Goal: Information Seeking & Learning: Learn about a topic

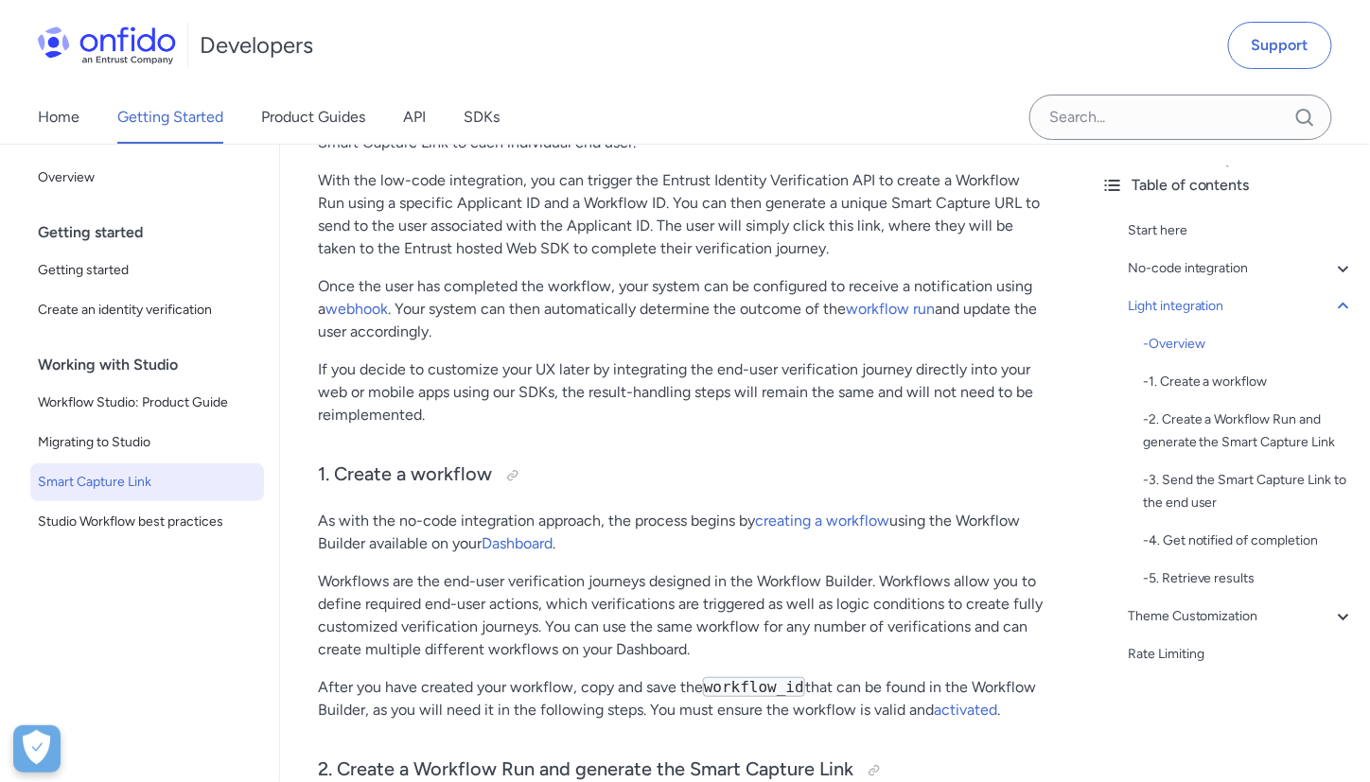
scroll to position [2385, 0]
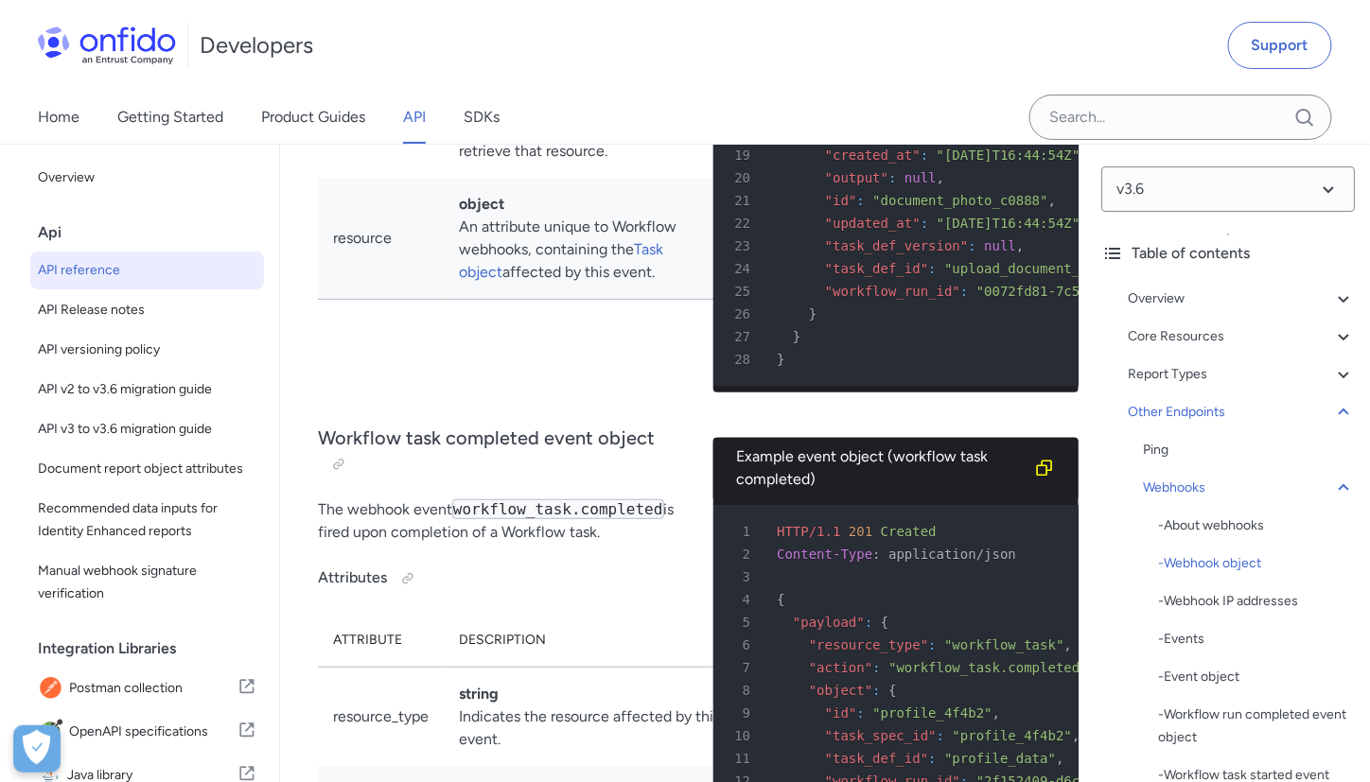
scroll to position [177527, 0]
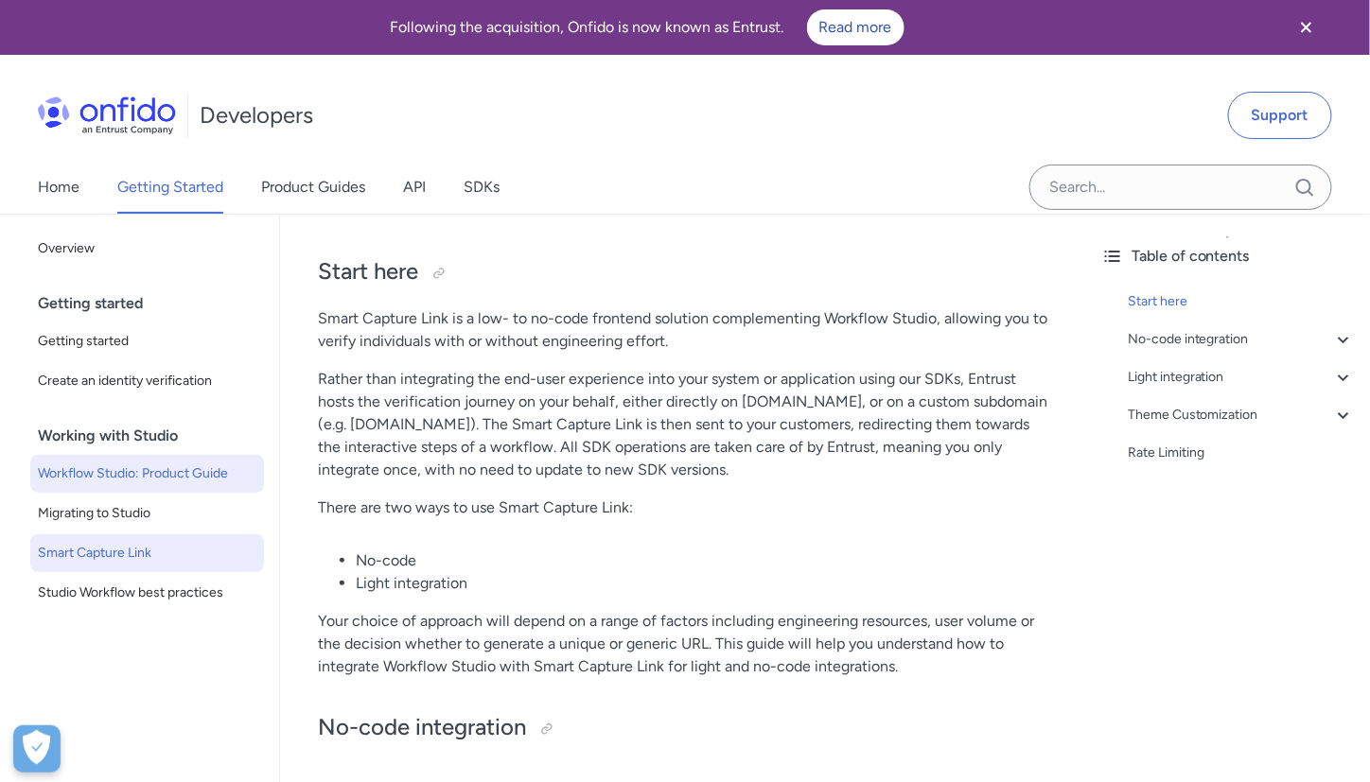
click at [226, 469] on span "Workflow Studio: Product Guide" at bounding box center [147, 474] width 219 height 23
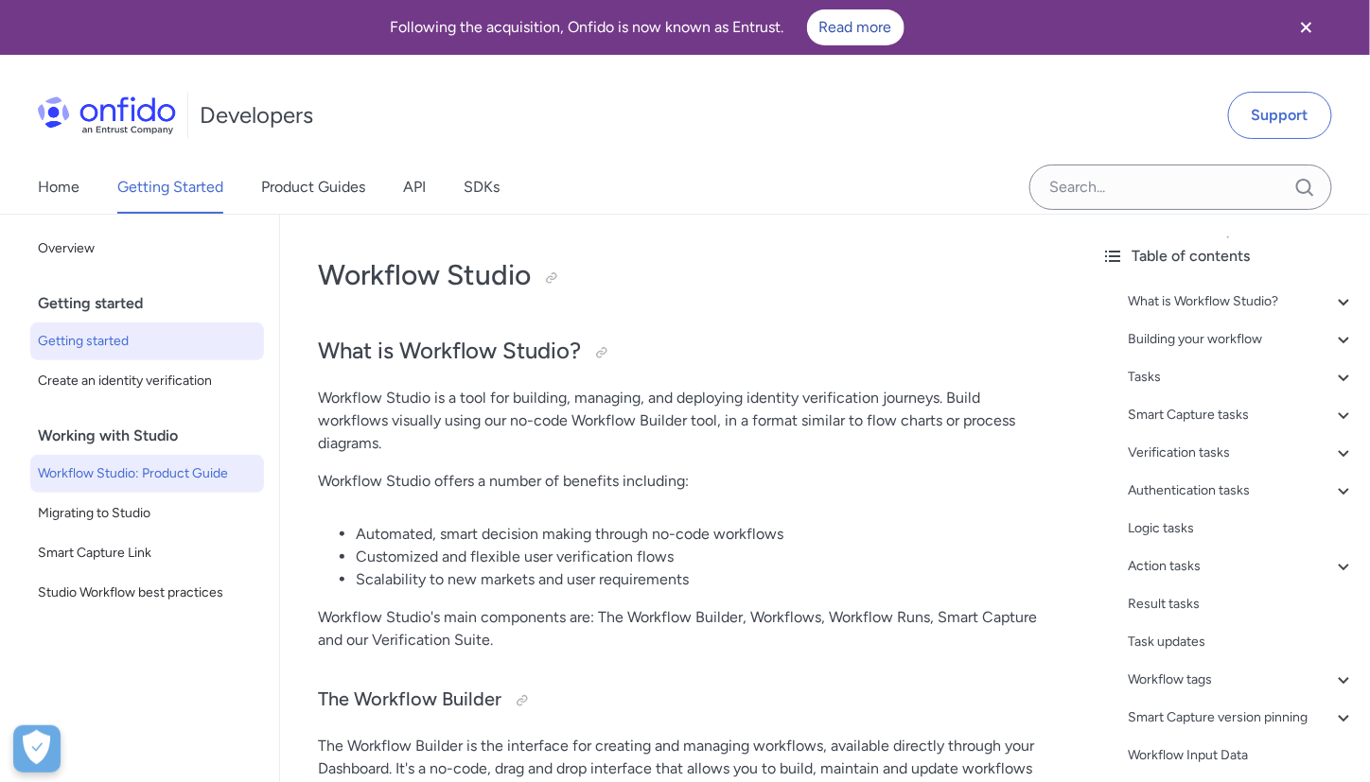
click at [74, 337] on span "Getting started" at bounding box center [147, 341] width 219 height 23
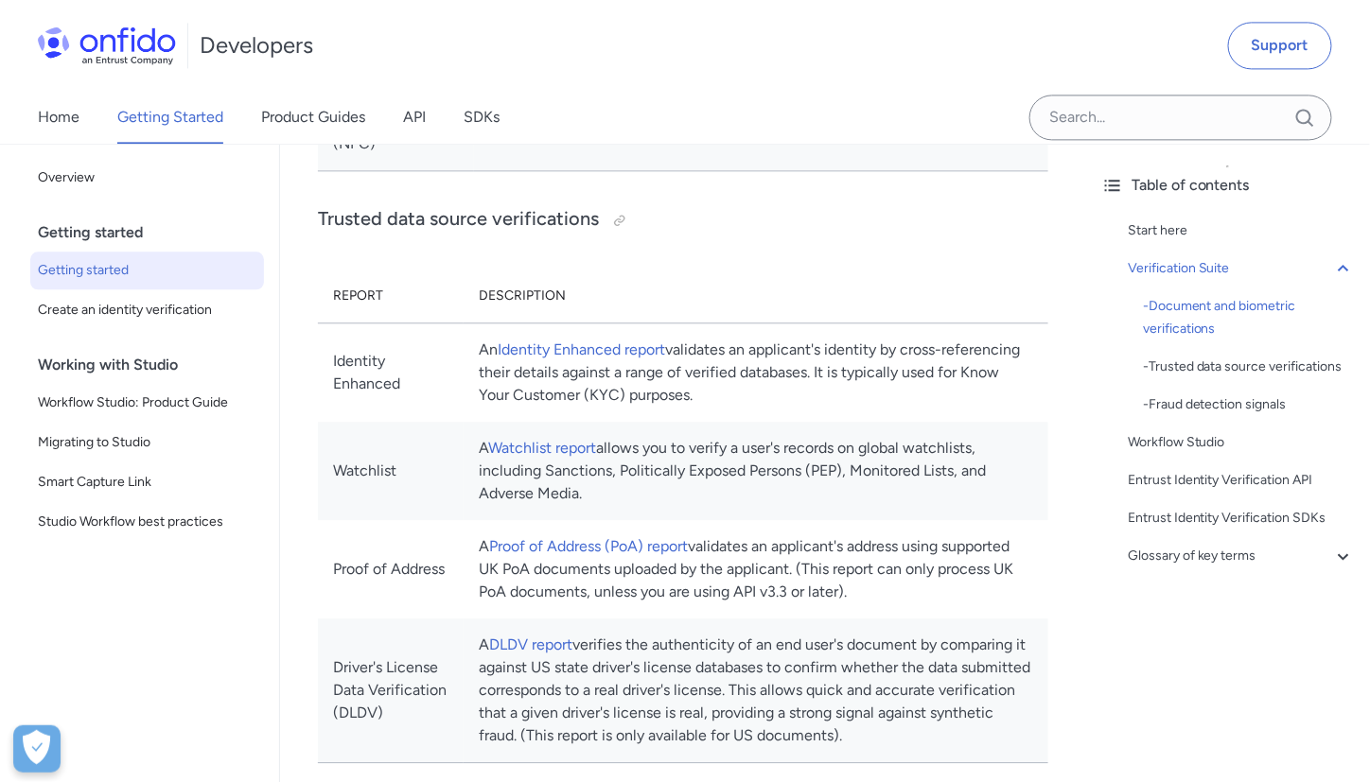
scroll to position [1425, 0]
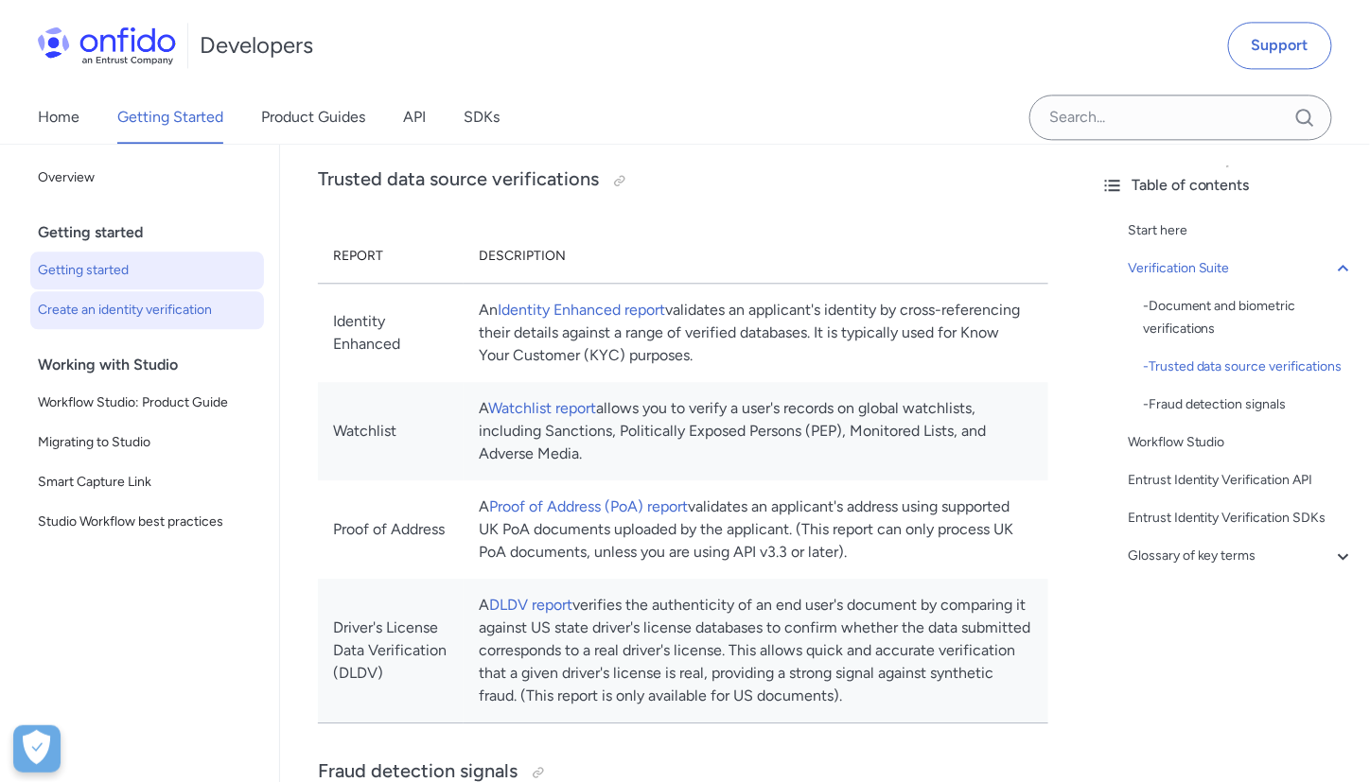
click at [149, 314] on span "Create an identity verification" at bounding box center [147, 310] width 219 height 23
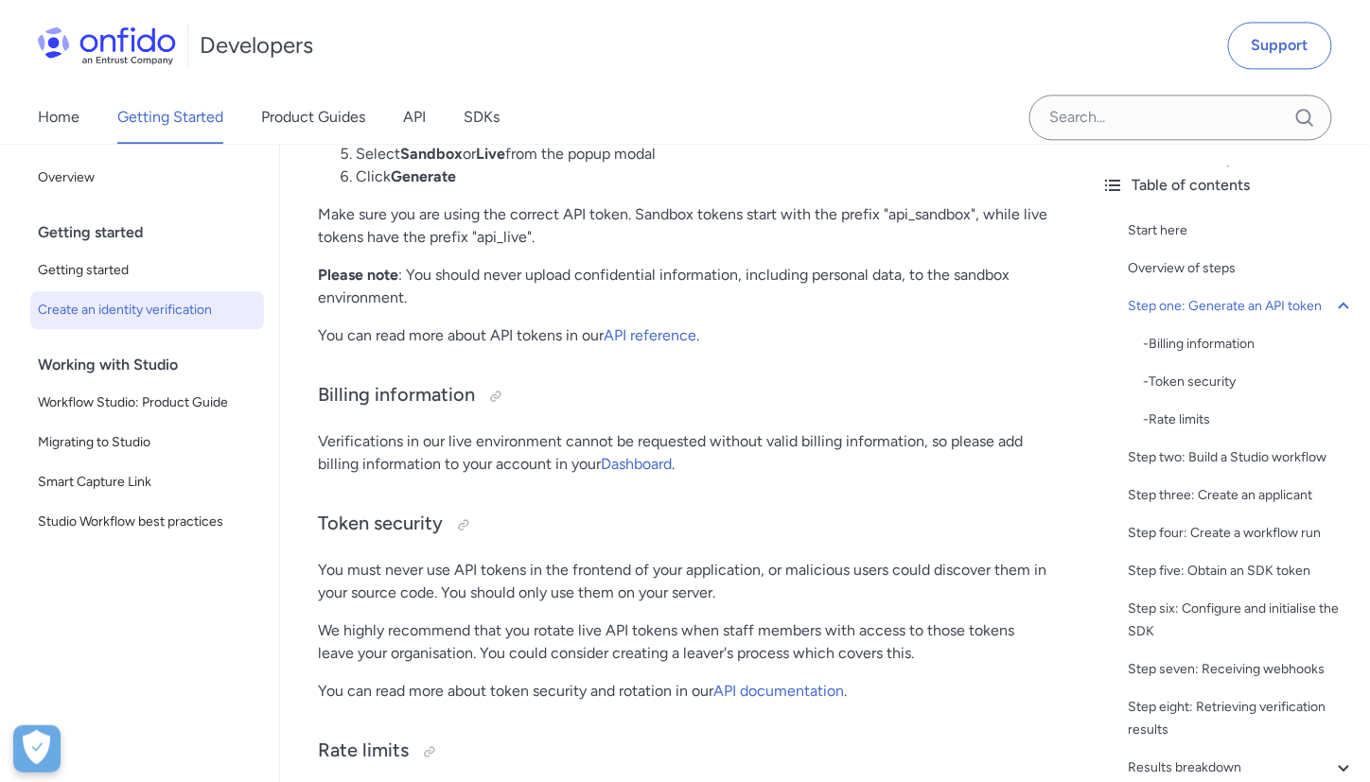
scroll to position [1398, 0]
click at [637, 325] on link "API reference" at bounding box center [650, 334] width 93 height 18
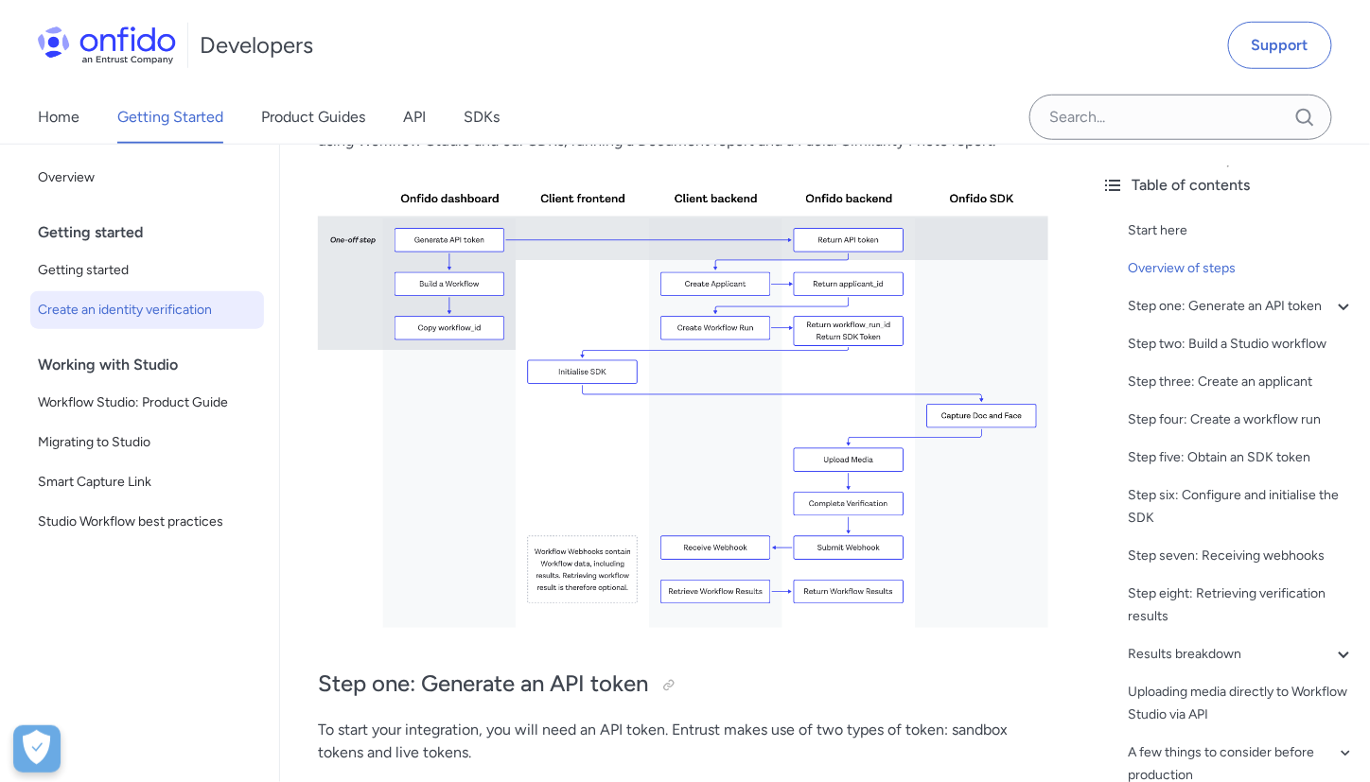
scroll to position [494, 0]
click at [577, 200] on img at bounding box center [683, 398] width 730 height 462
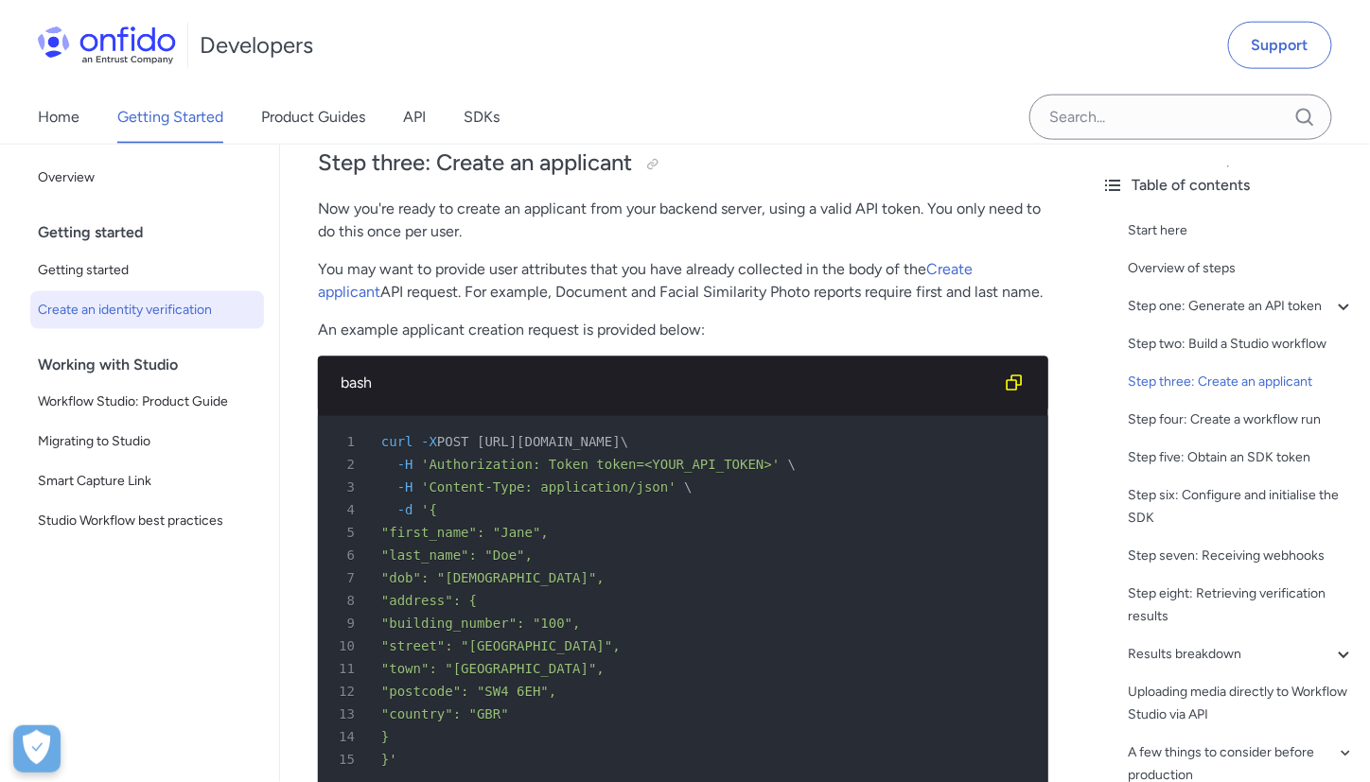
scroll to position [3204, 0]
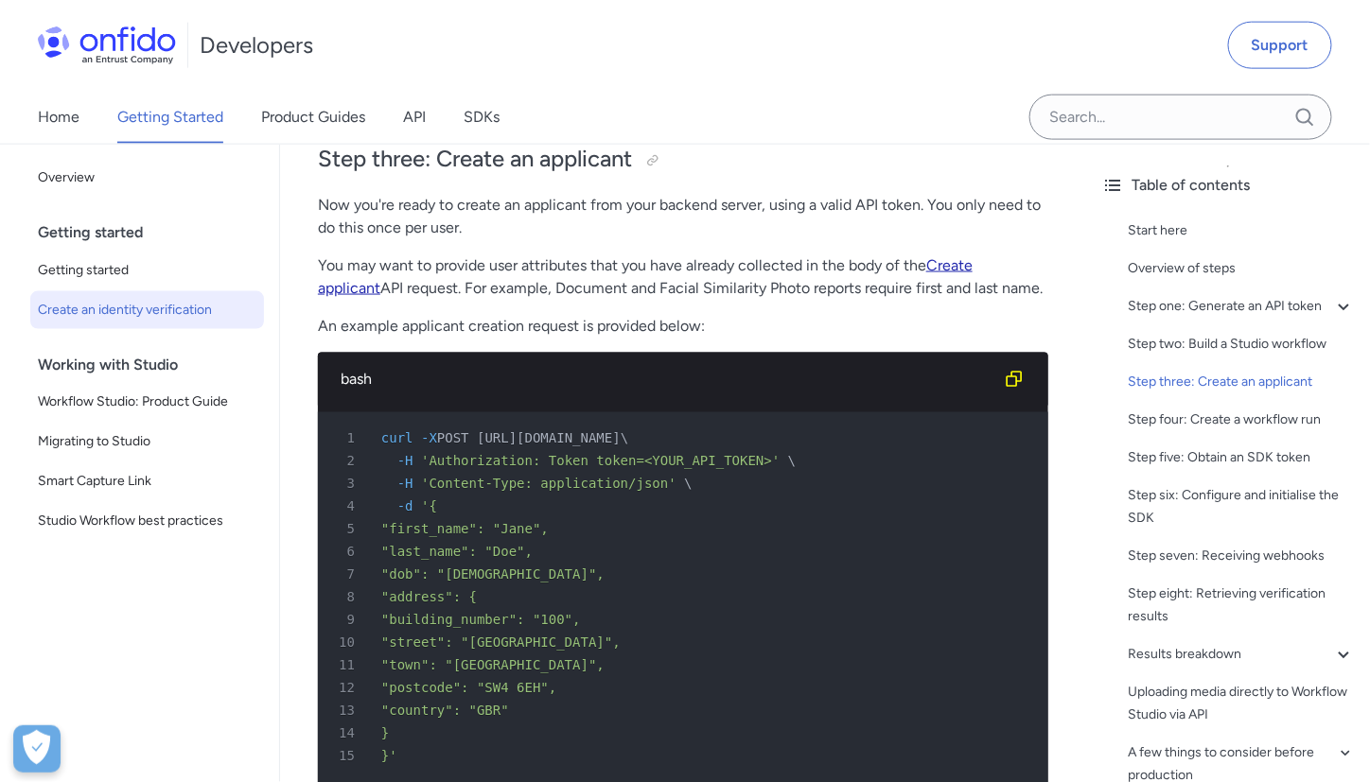
click at [959, 268] on link "Create applicant" at bounding box center [645, 276] width 655 height 41
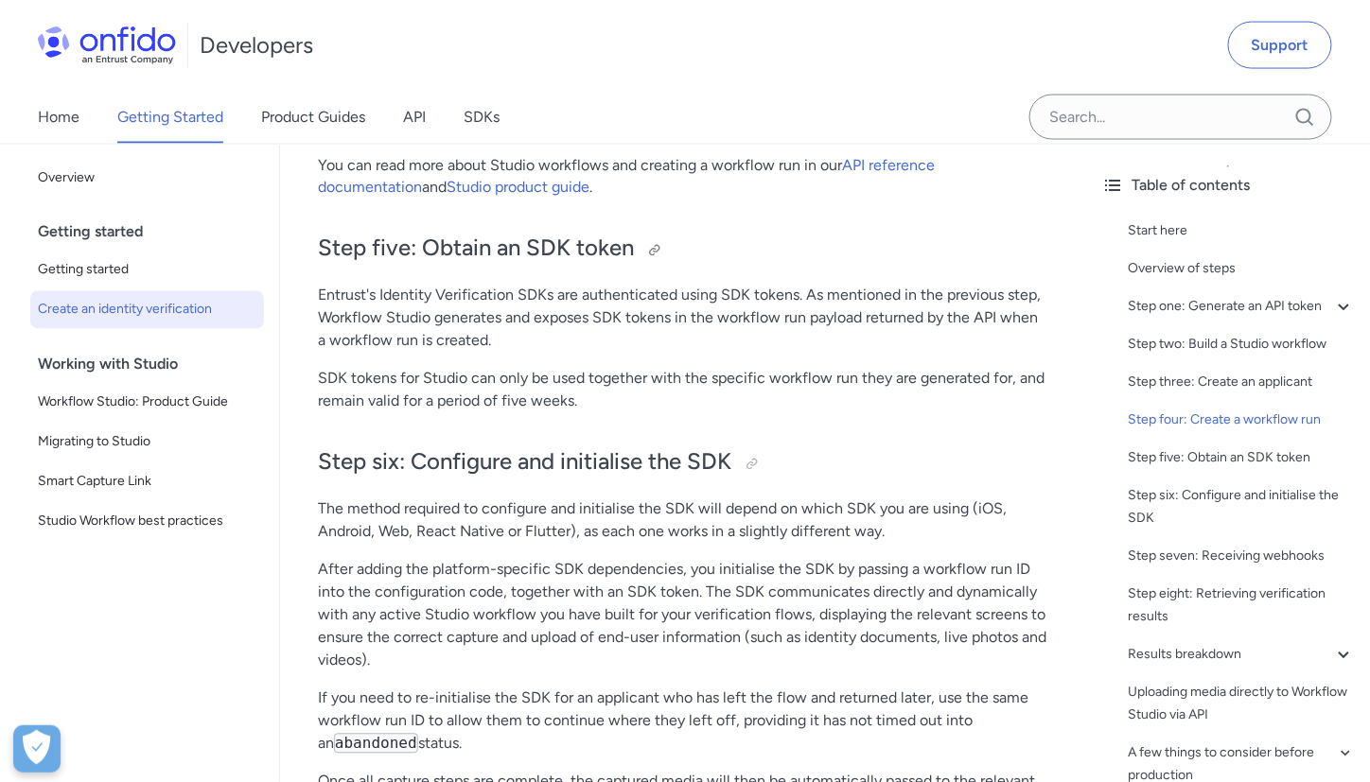
scroll to position [5803, 0]
click at [848, 337] on p "Entrust's Identity Verification SDKs are authenticated using SDK tokens. As men…" at bounding box center [683, 321] width 730 height 68
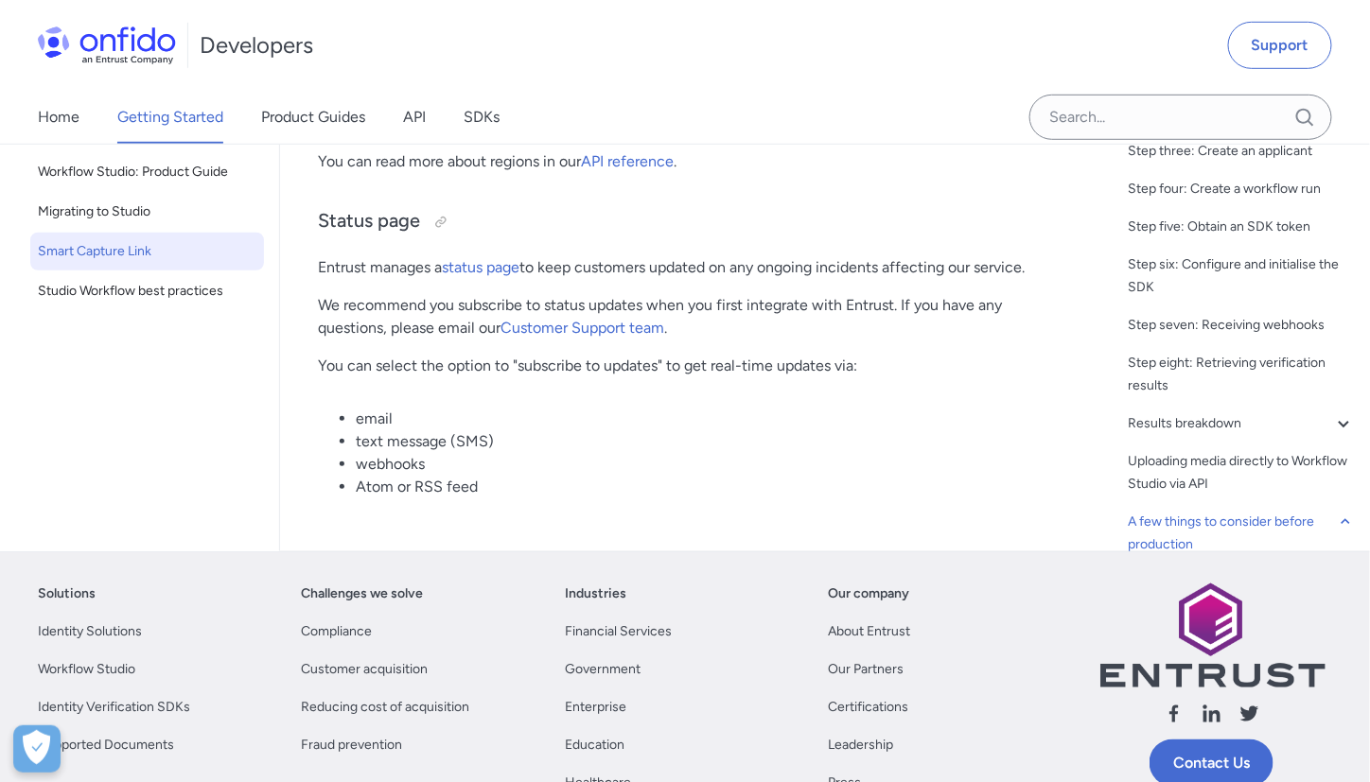
scroll to position [9966, 0]
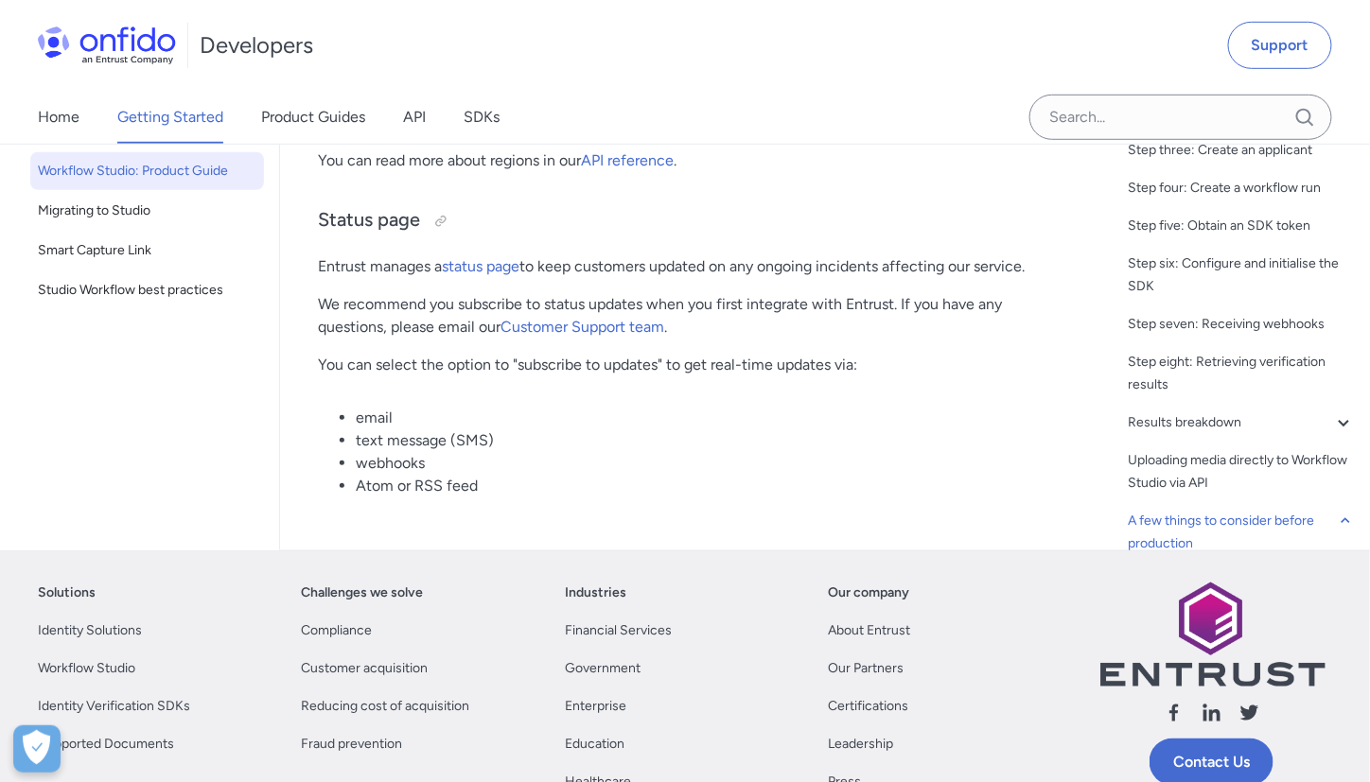
click at [114, 183] on span "Workflow Studio: Product Guide" at bounding box center [147, 171] width 219 height 23
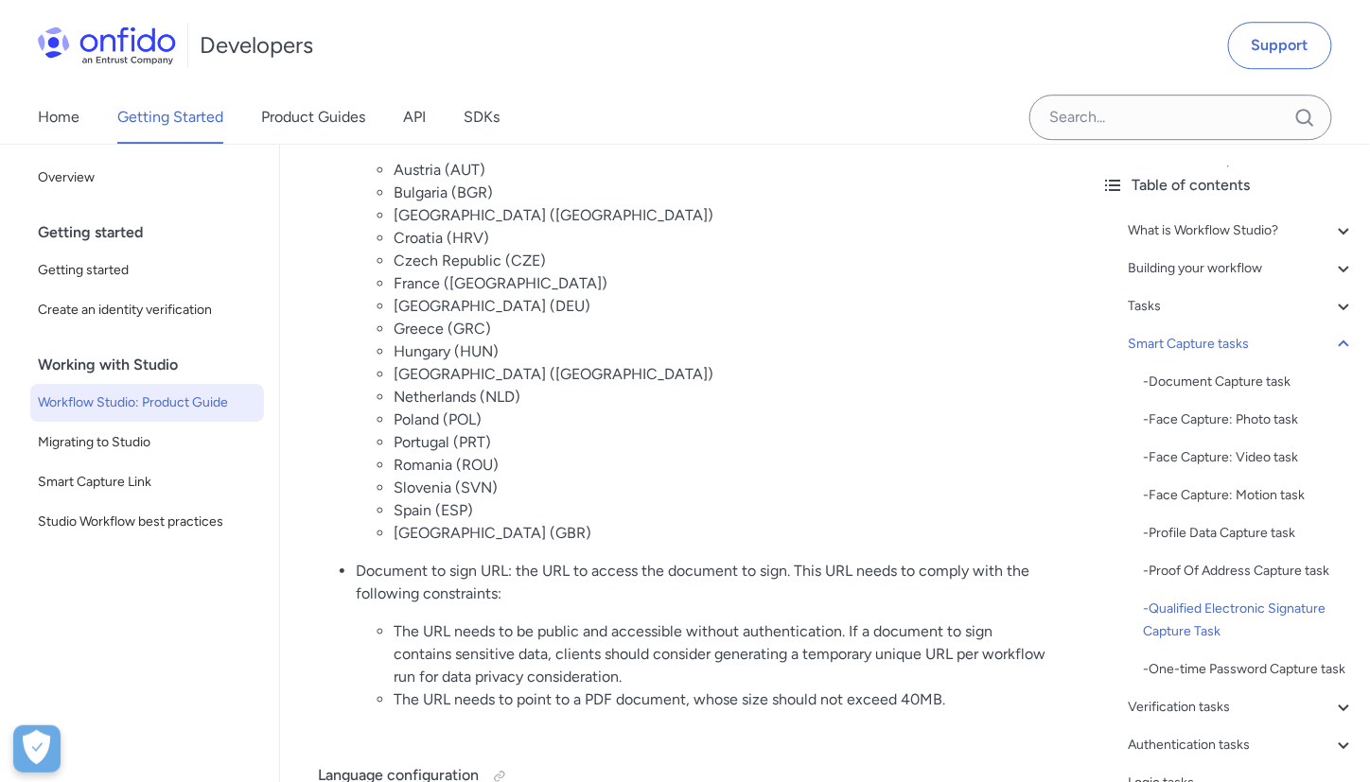
scroll to position [11433, 0]
click at [130, 452] on span "Migrating to Studio" at bounding box center [147, 442] width 219 height 23
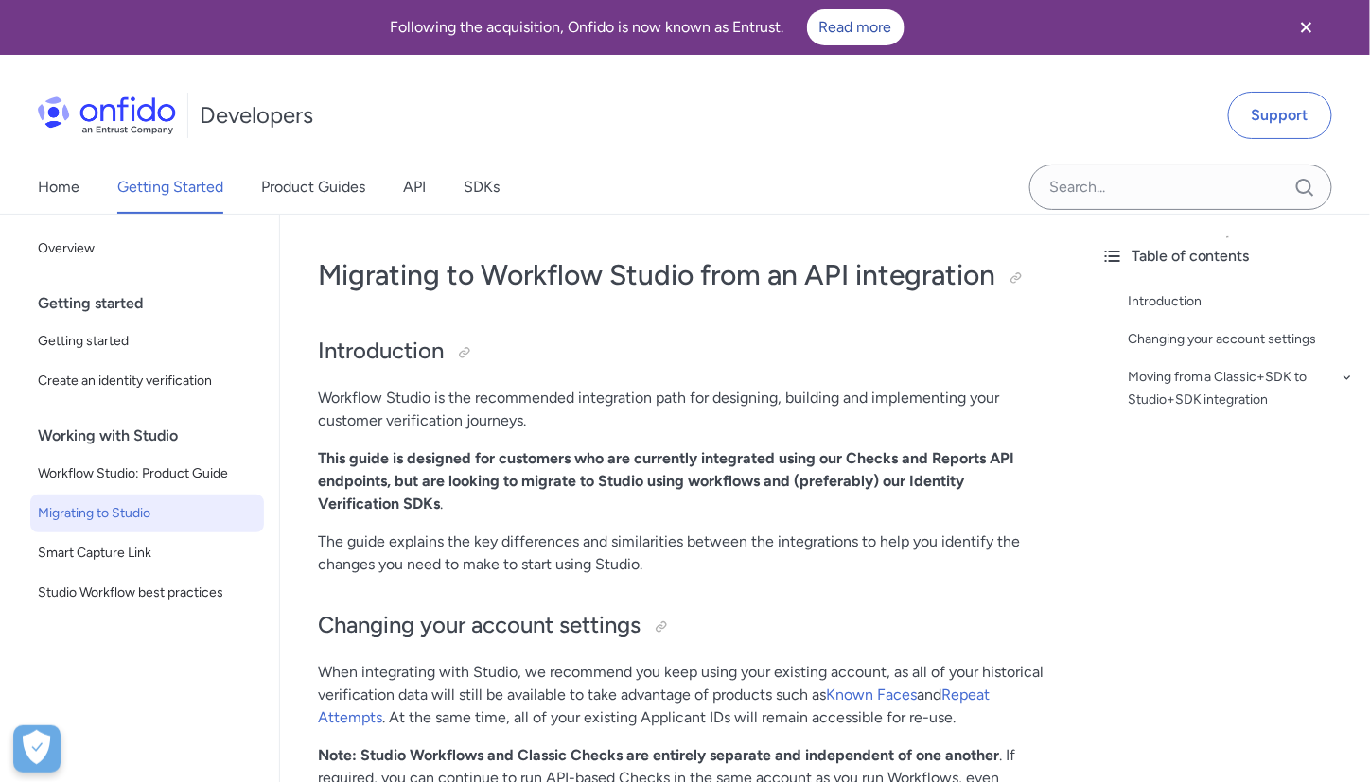
click at [152, 429] on div "Working with Studio" at bounding box center [155, 436] width 234 height 38
click at [168, 477] on span "Workflow Studio: Product Guide" at bounding box center [147, 474] width 219 height 23
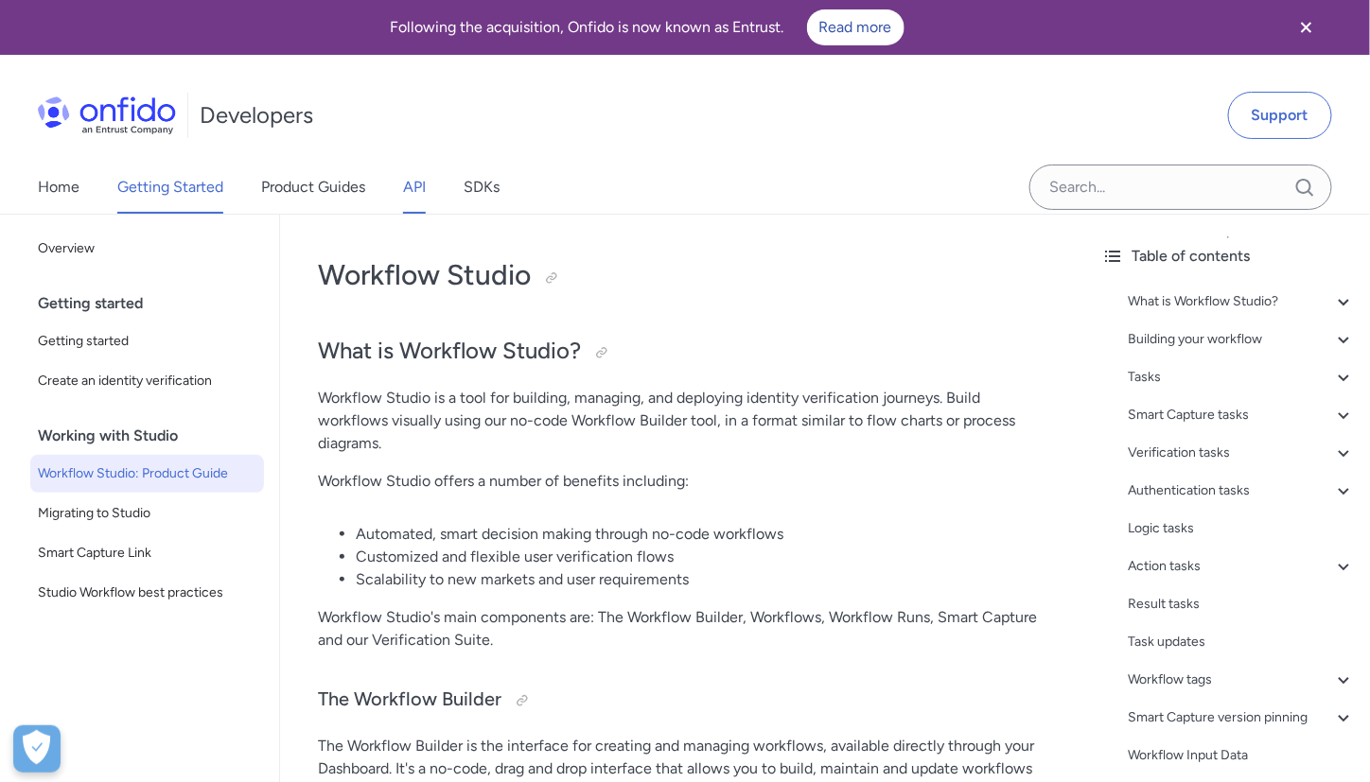
click at [424, 202] on link "API" at bounding box center [414, 187] width 23 height 53
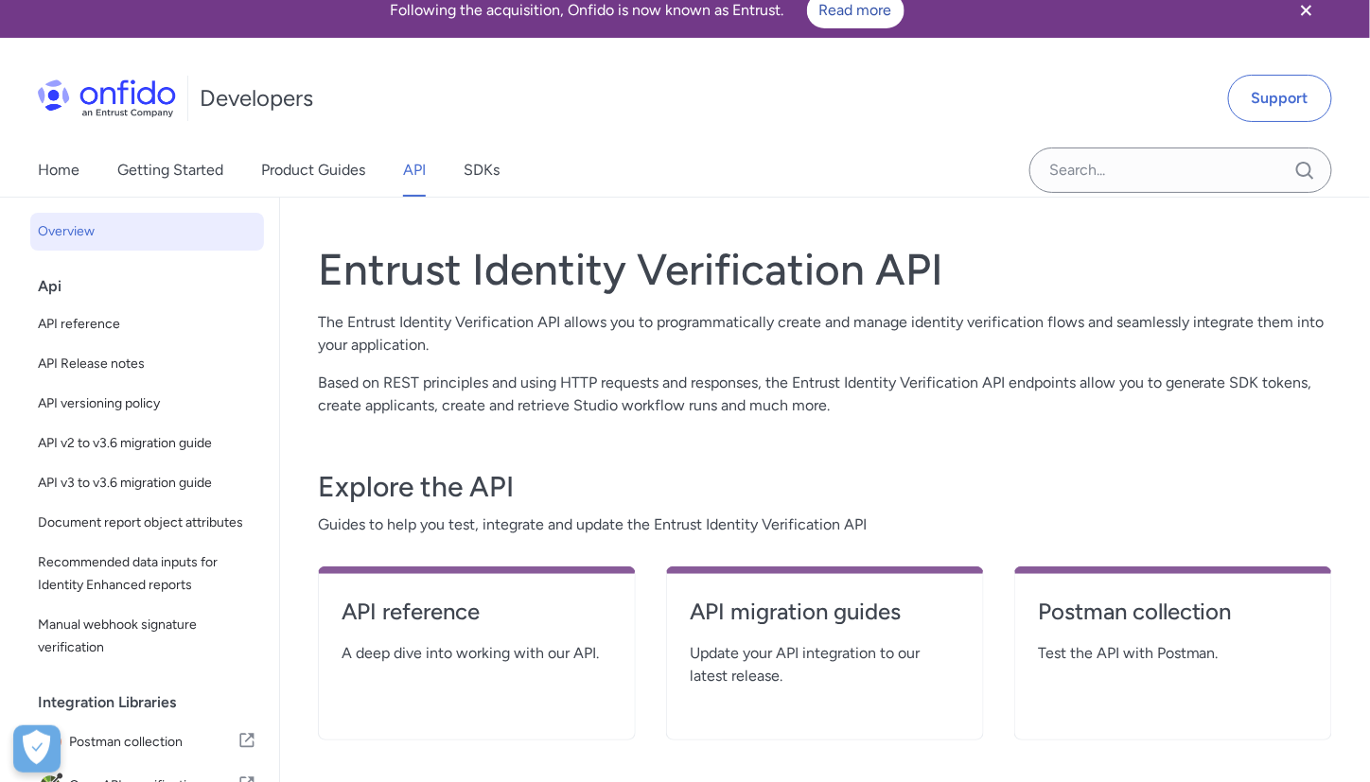
scroll to position [271, 0]
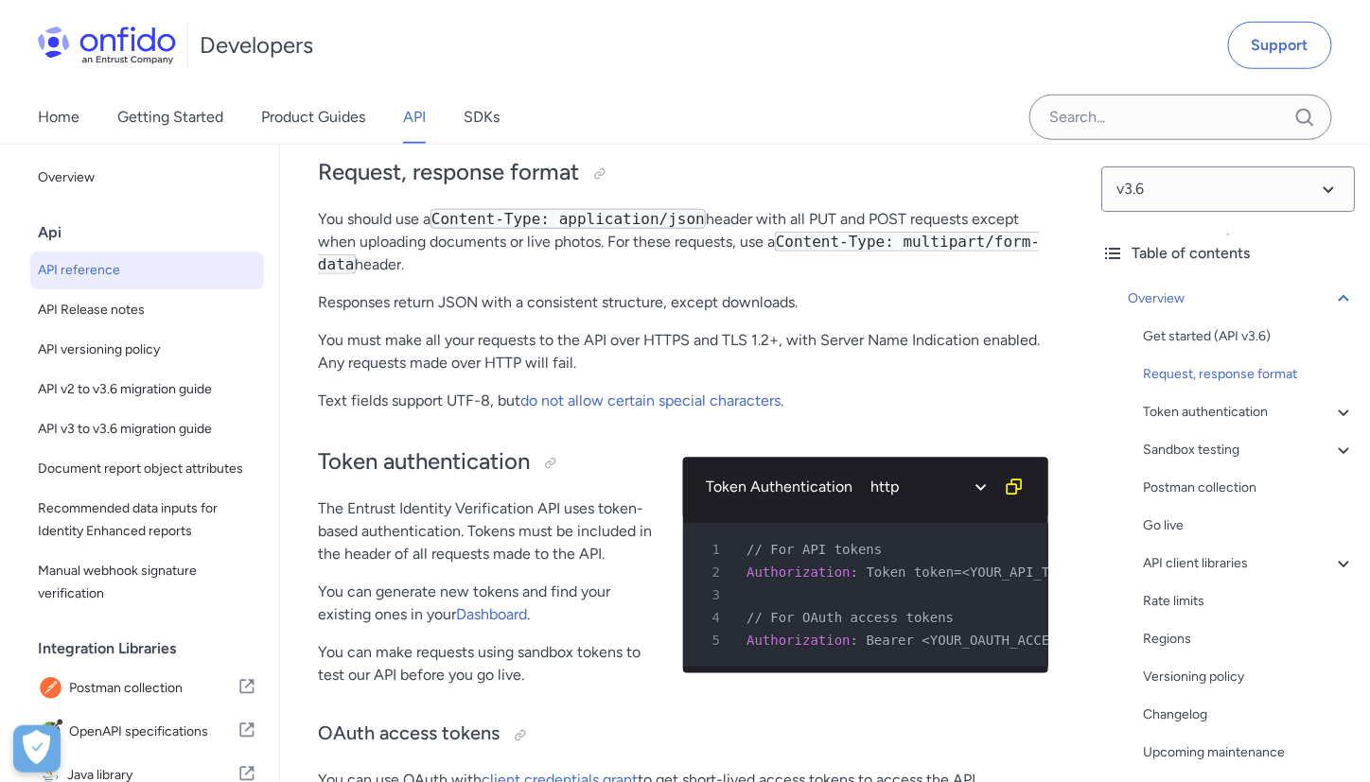
scroll to position [462, 0]
click at [949, 161] on h2 "Request, response format" at bounding box center [683, 174] width 730 height 32
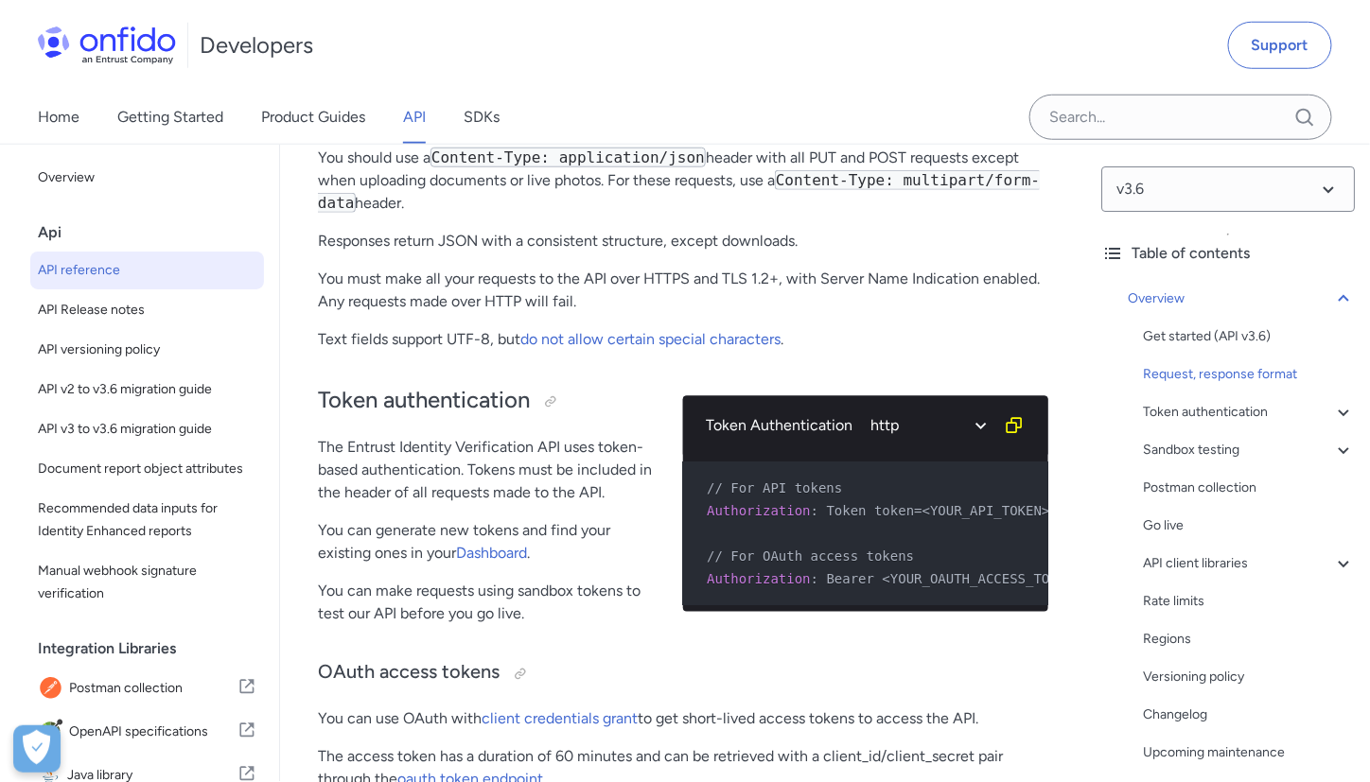
scroll to position [0, 0]
click at [998, 375] on div "Token Authentication ruby python php javascript java http bash 1 // For API tok…" at bounding box center [865, 503] width 365 height 274
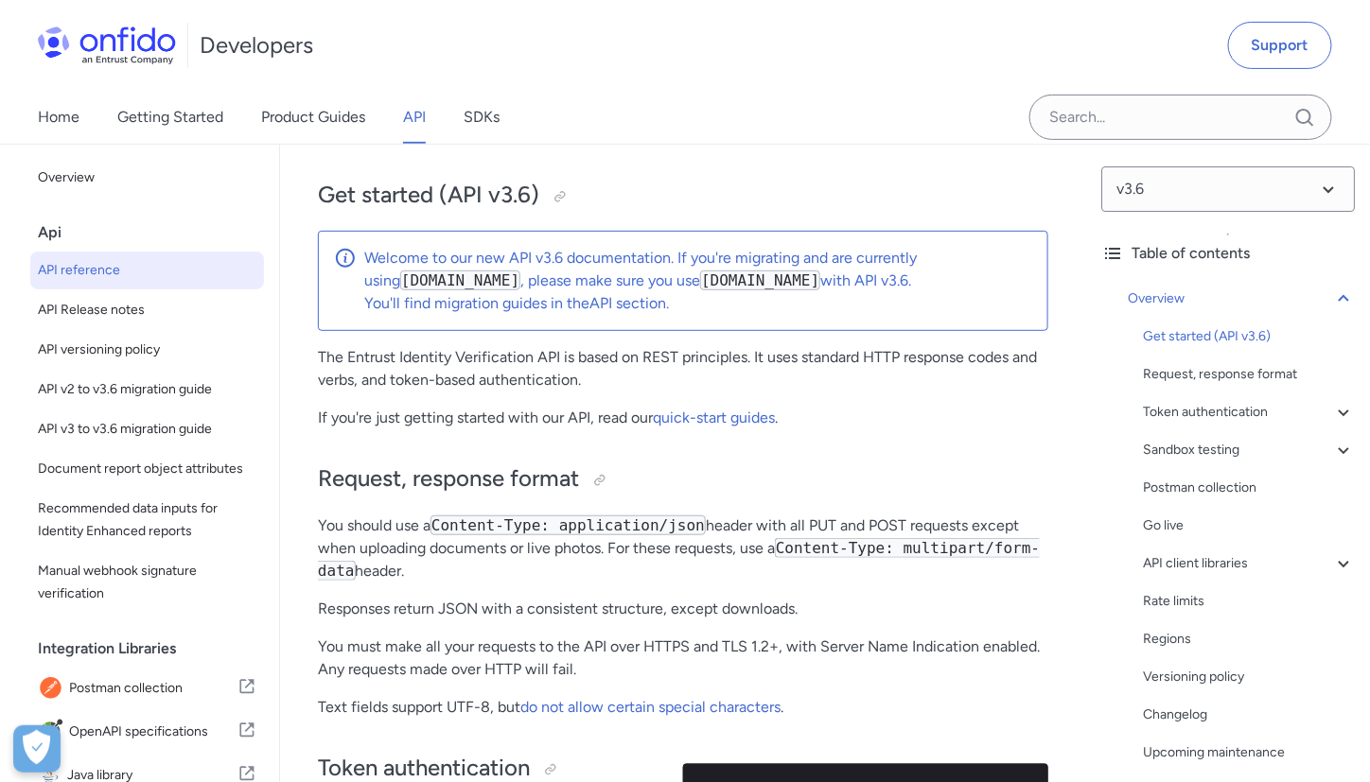
scroll to position [153, 0]
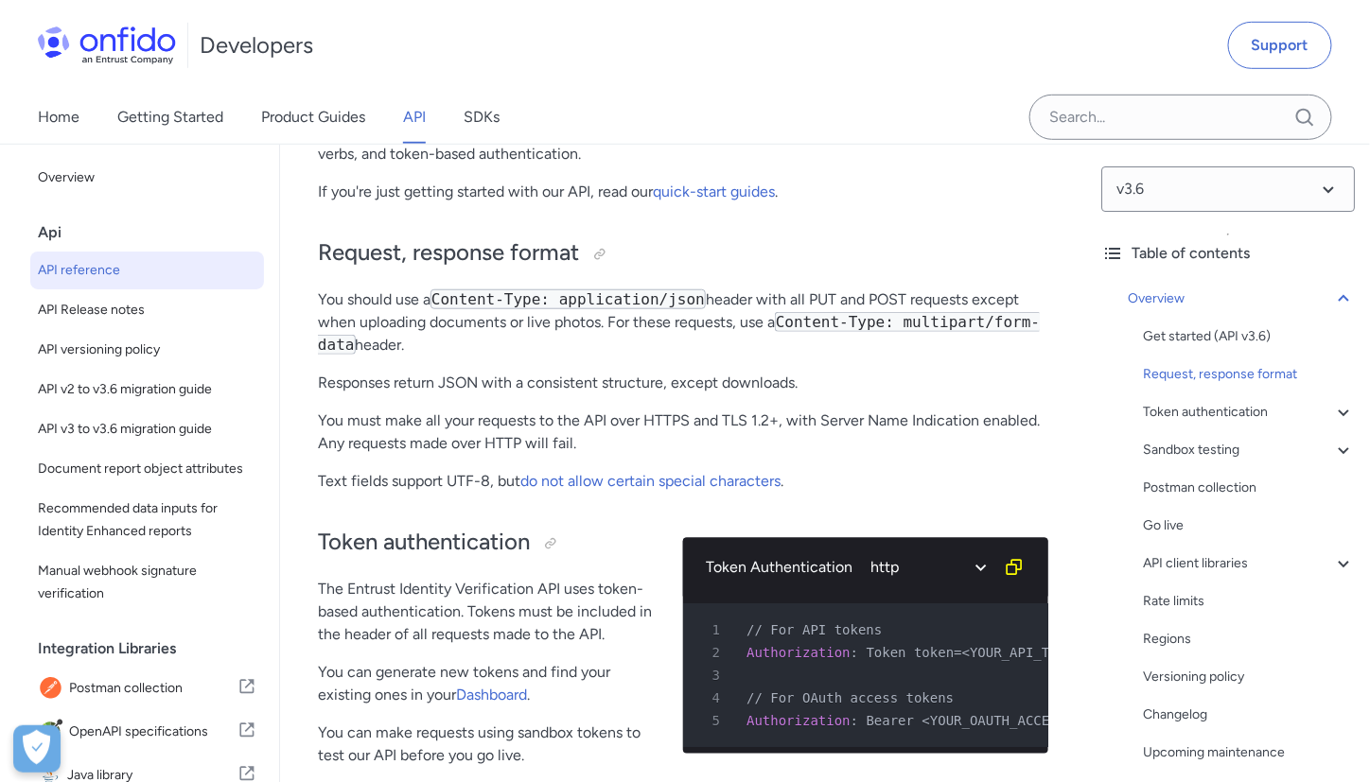
scroll to position [383, 0]
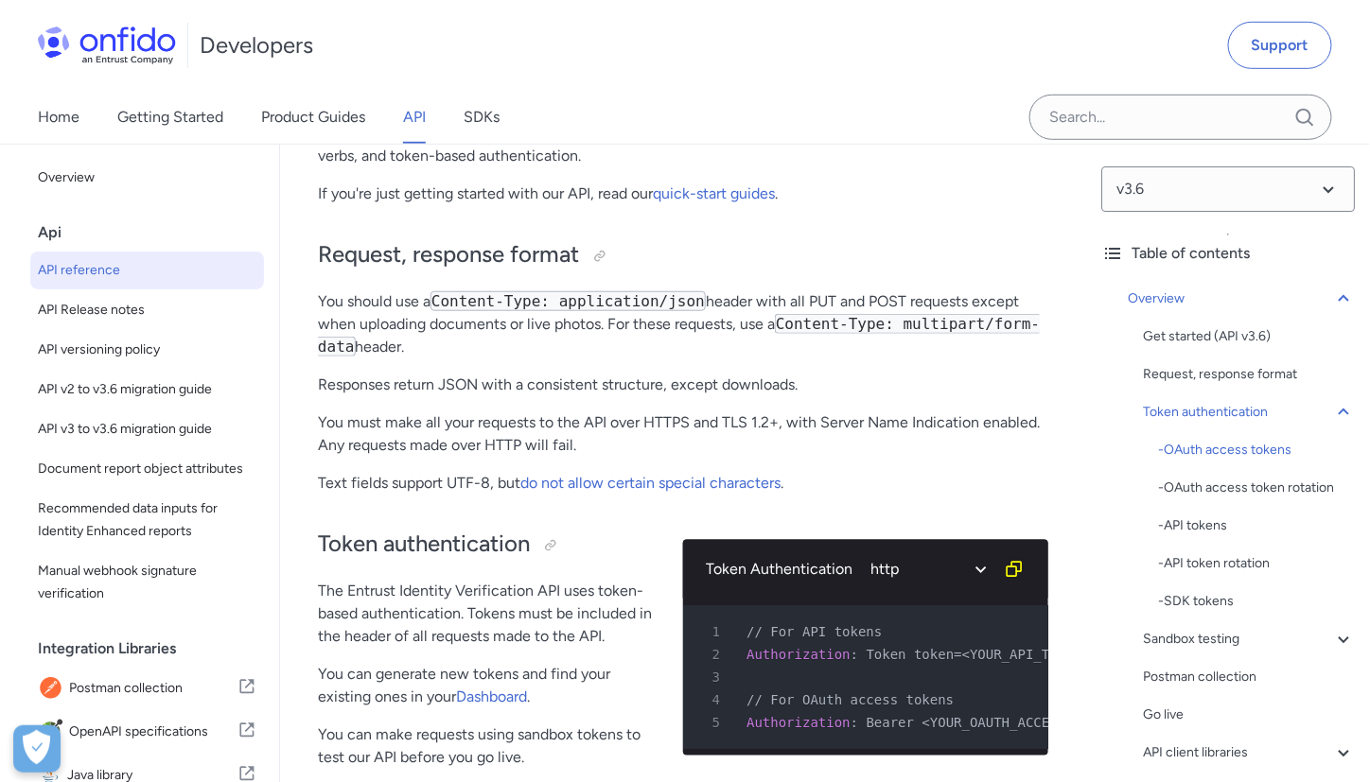
scroll to position [0, 0]
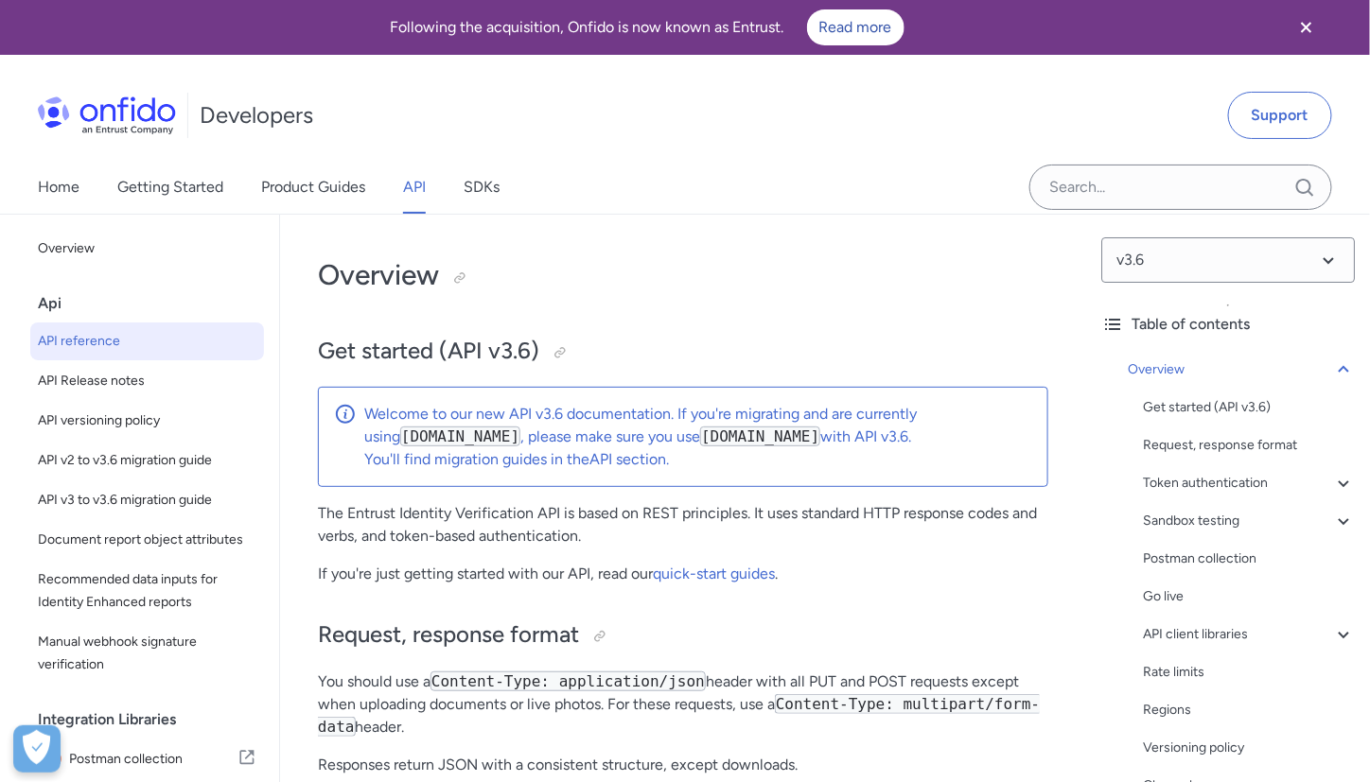
click at [1309, 28] on icon "Close banner" at bounding box center [1306, 27] width 10 height 10
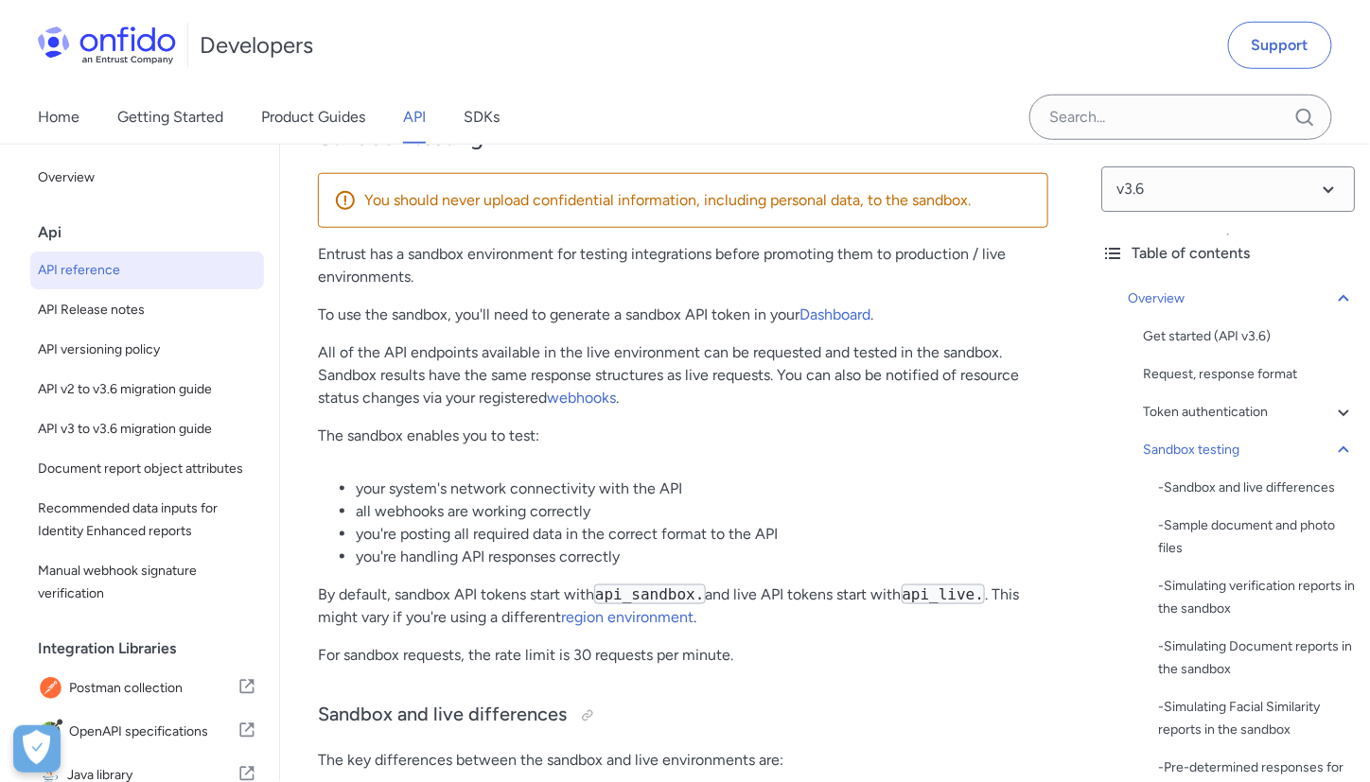
scroll to position [2790, 0]
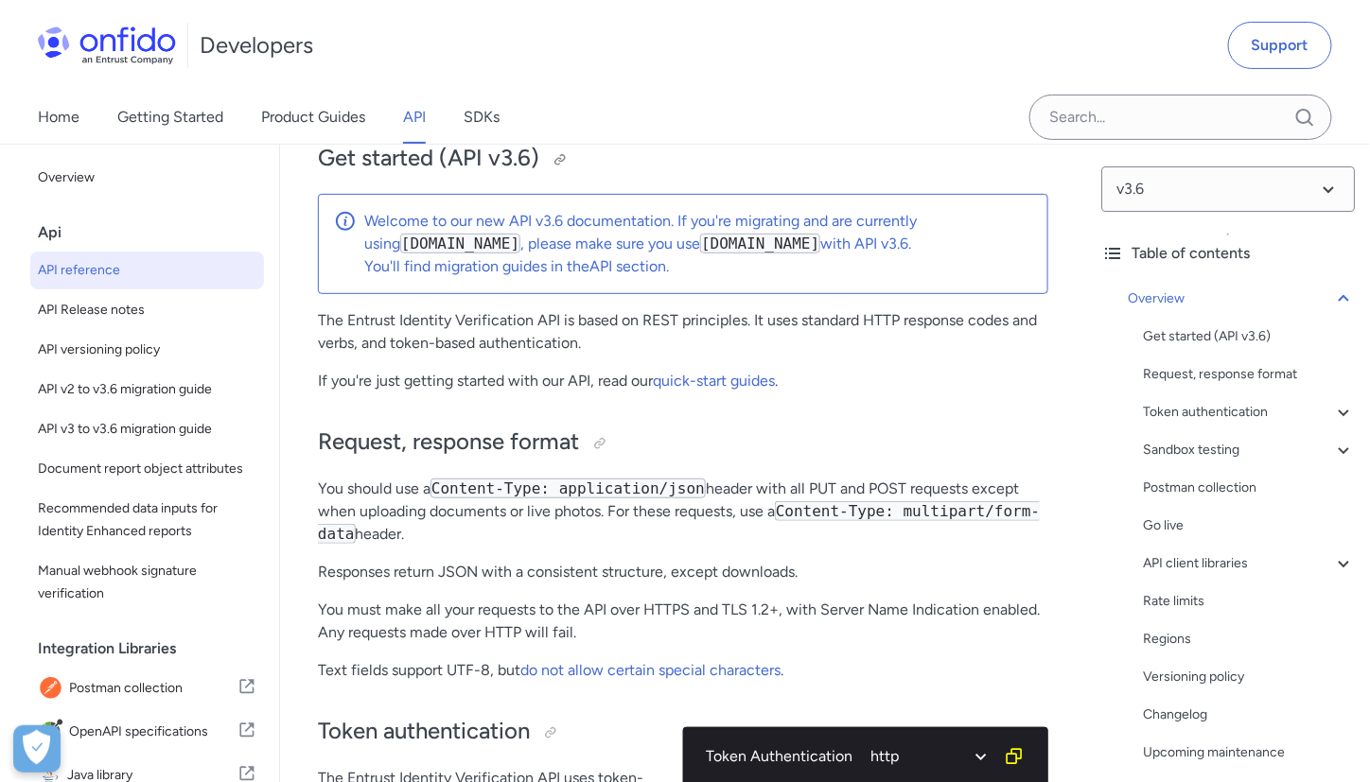
scroll to position [126, 0]
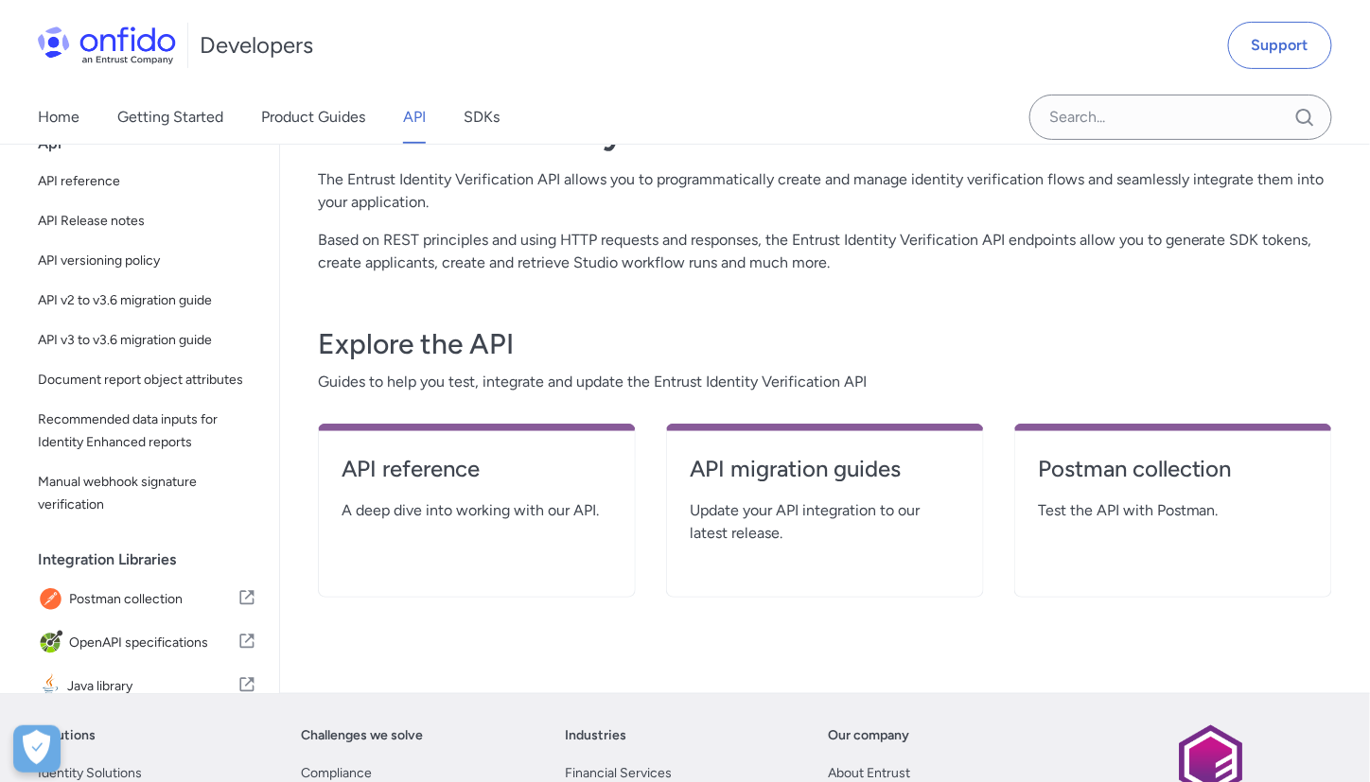
scroll to position [168, 0]
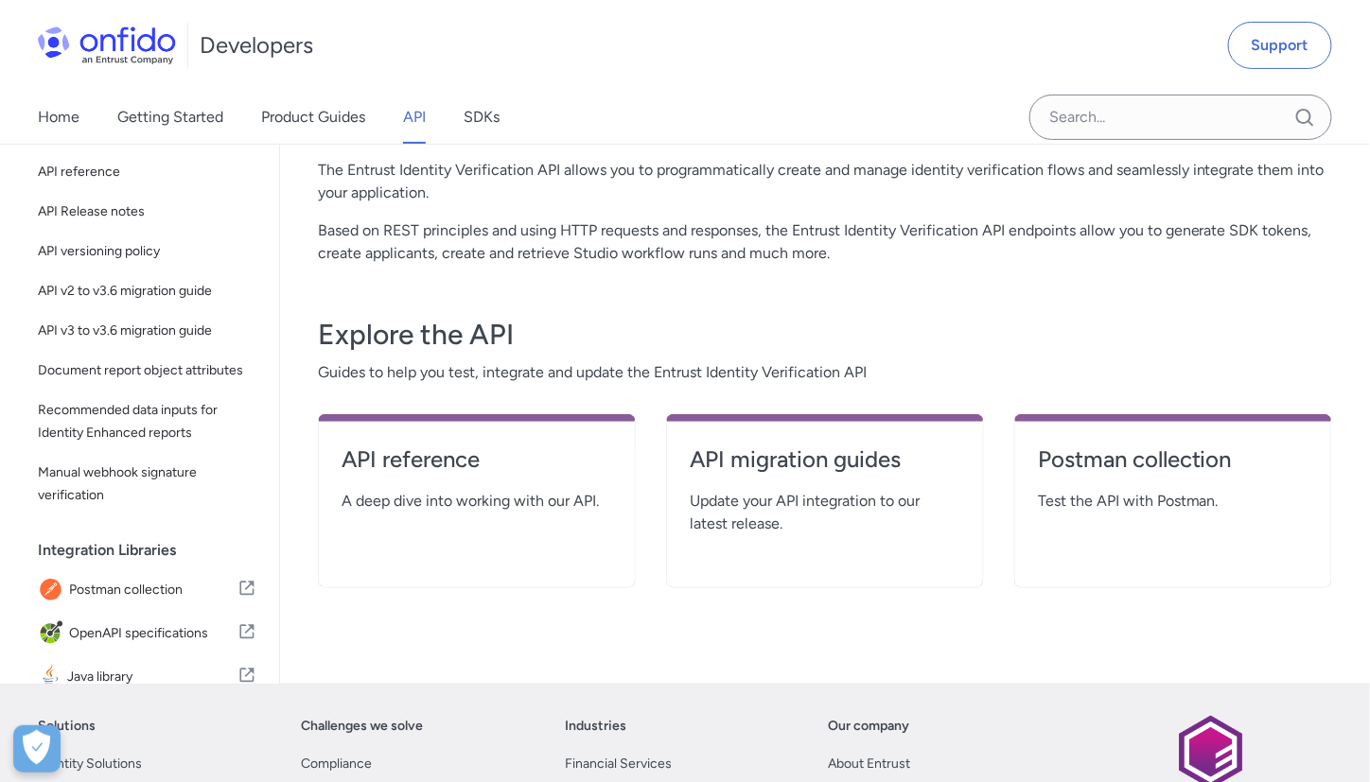
scroll to position [99, 0]
click at [200, 113] on link "Getting Started" at bounding box center [170, 117] width 106 height 53
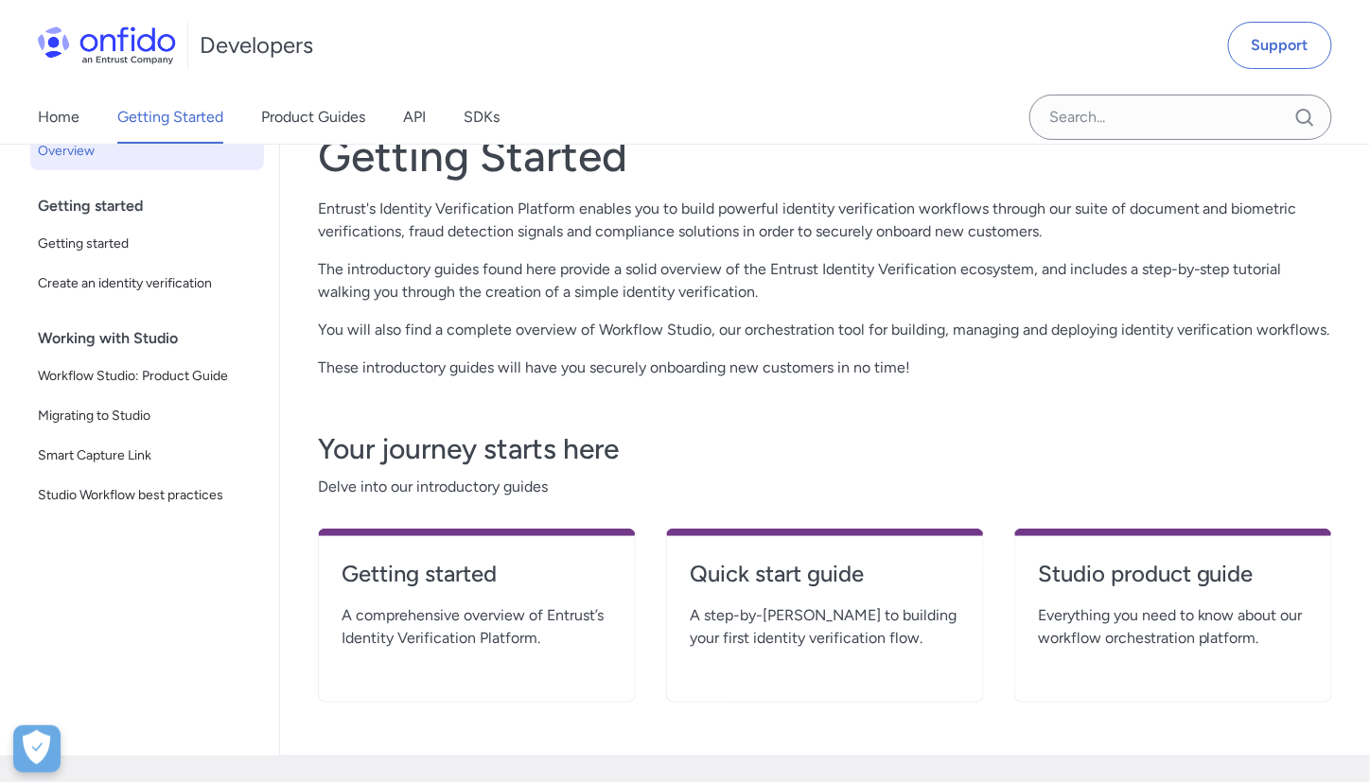
scroll to position [25, 0]
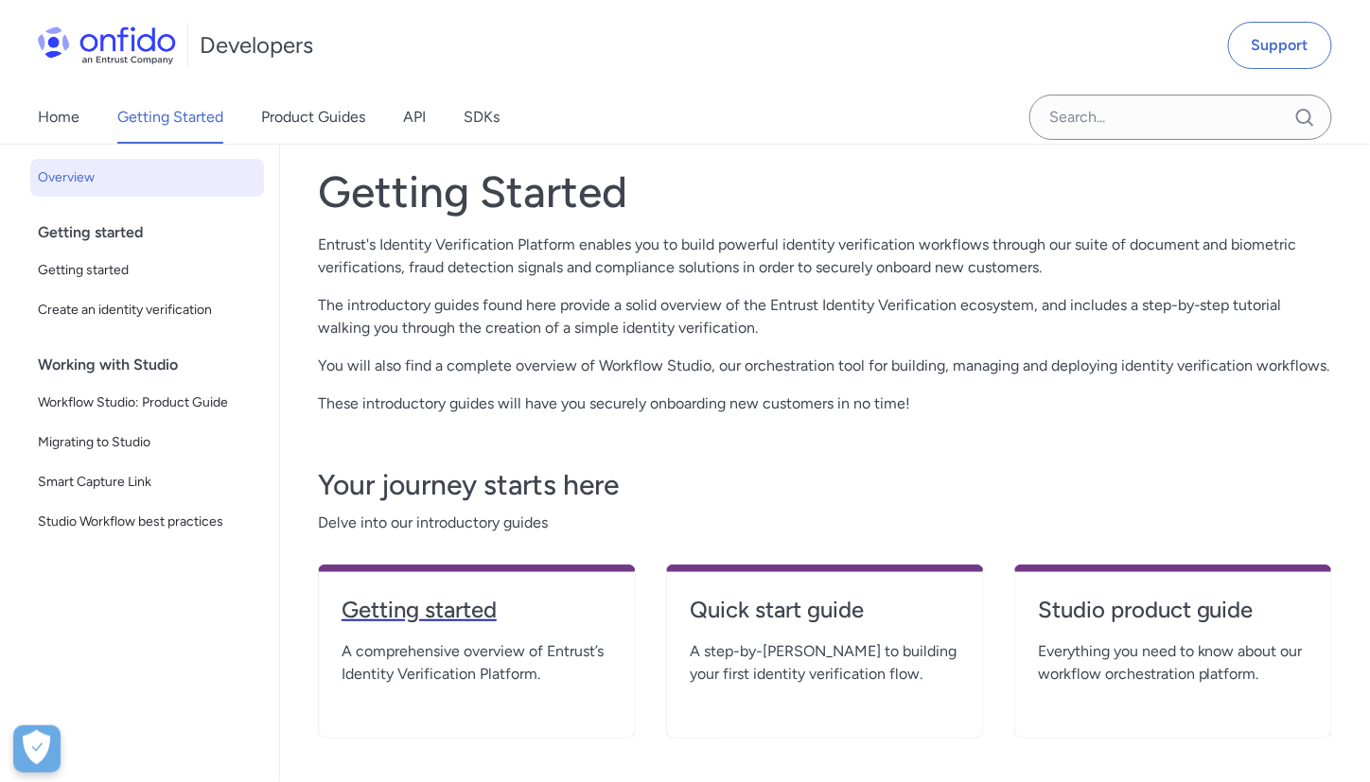
click at [412, 616] on h4 "Getting started" at bounding box center [477, 610] width 271 height 30
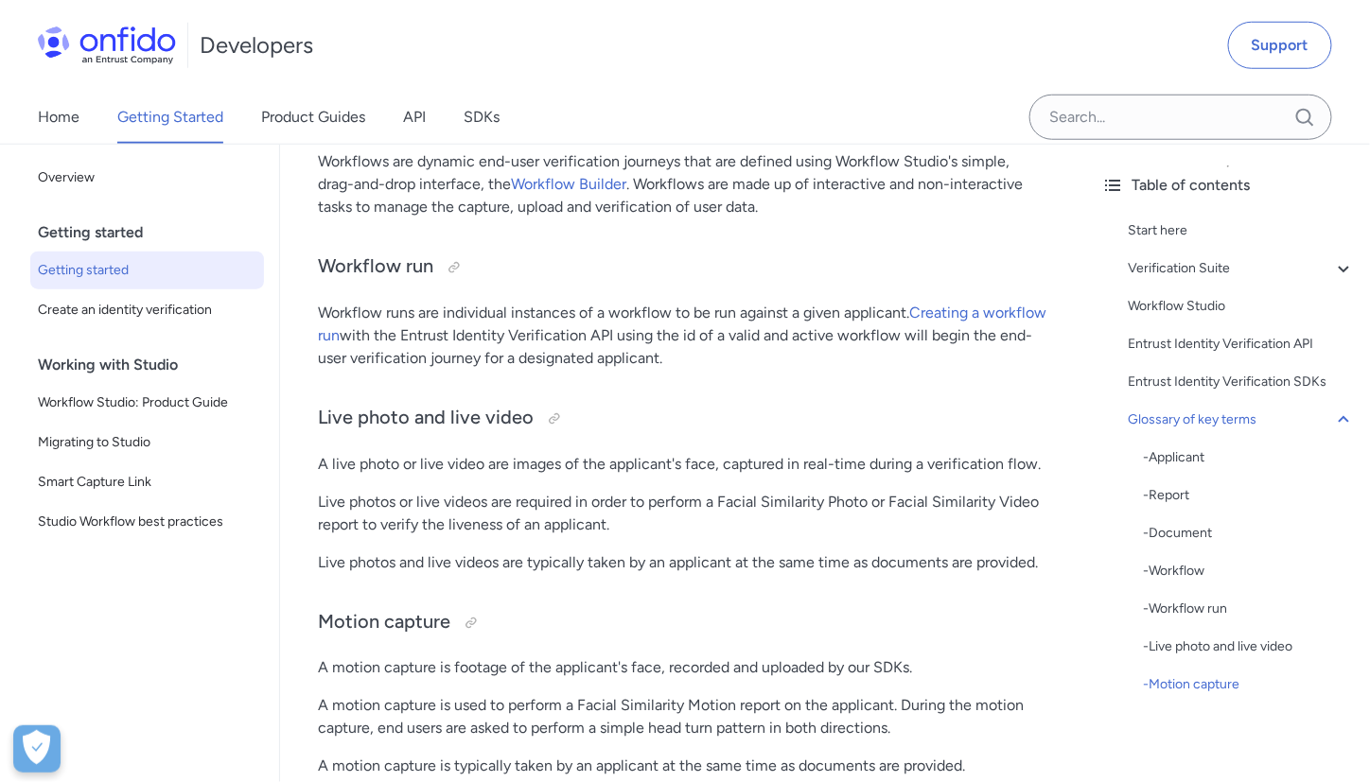
scroll to position [5306, 0]
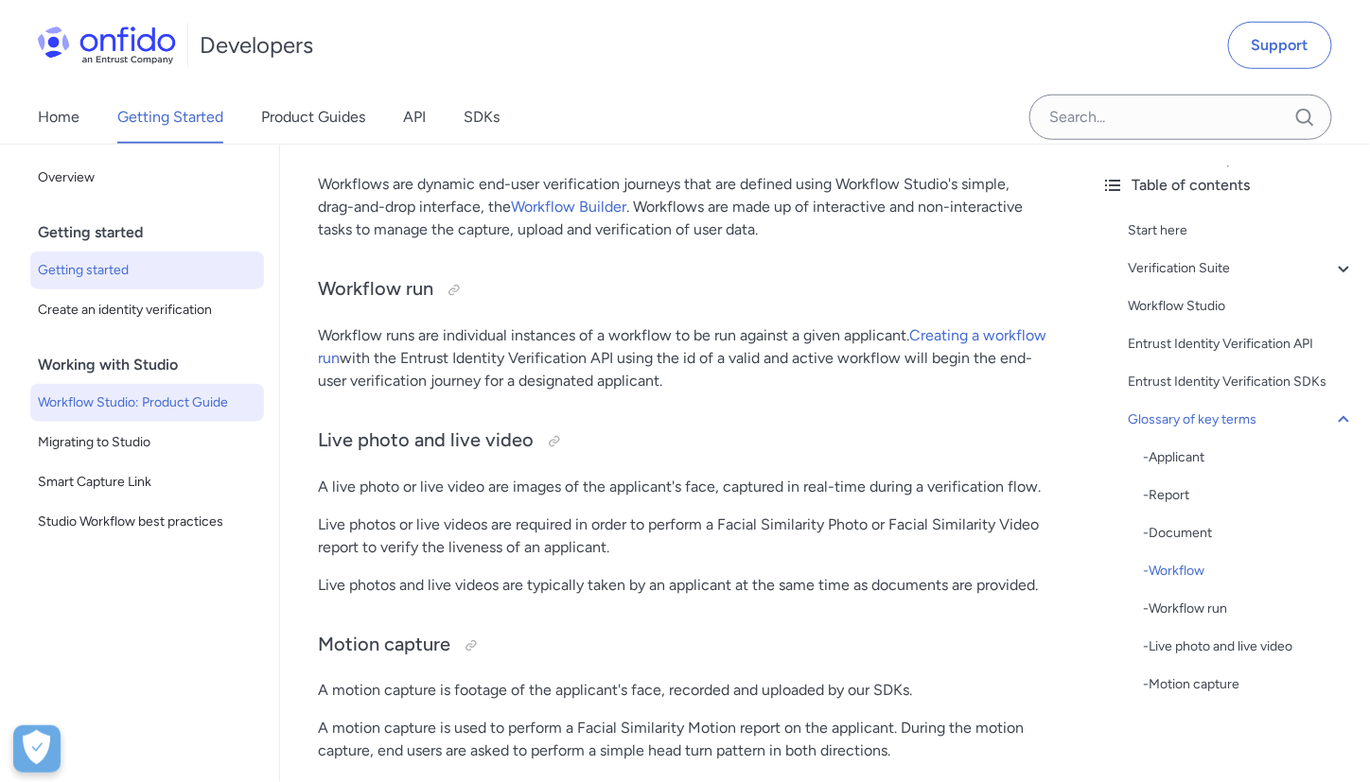
click at [145, 402] on span "Workflow Studio: Product Guide" at bounding box center [147, 403] width 219 height 23
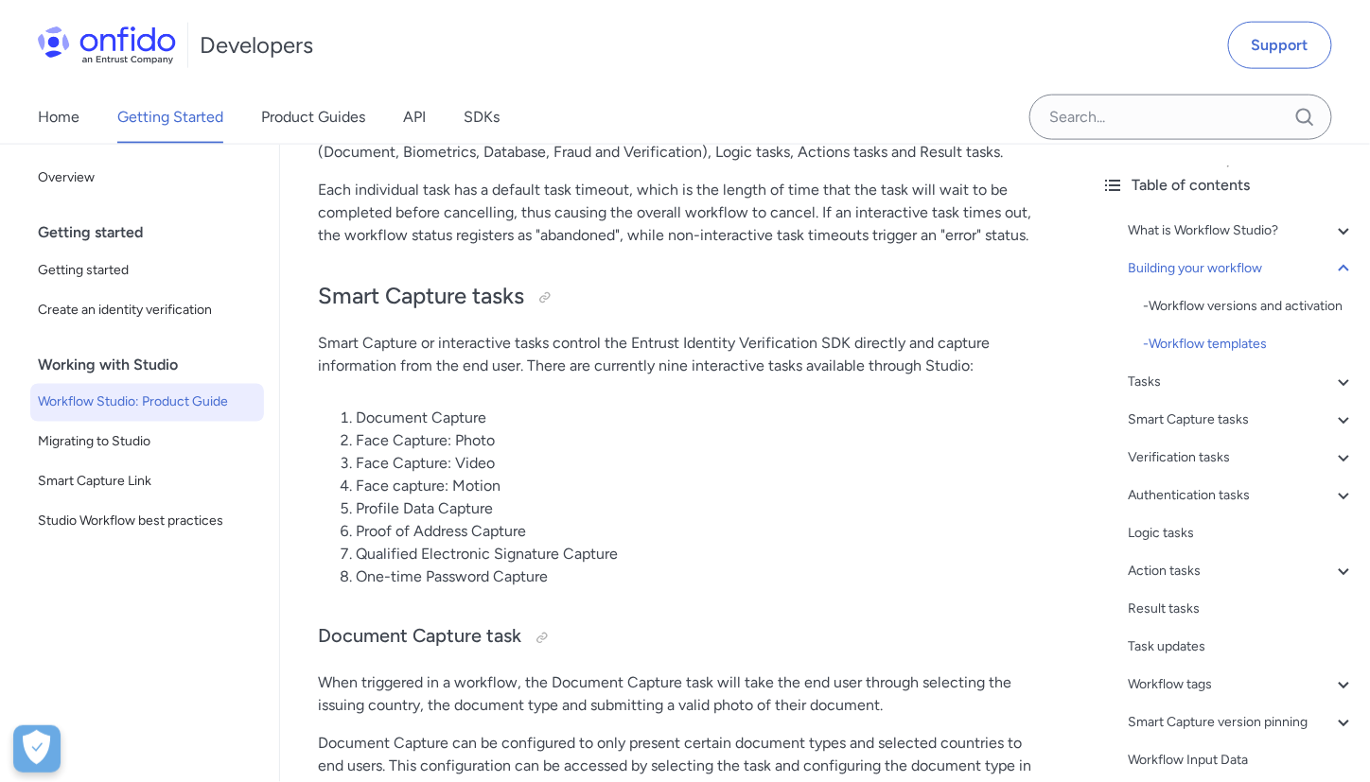
scroll to position [5620, 0]
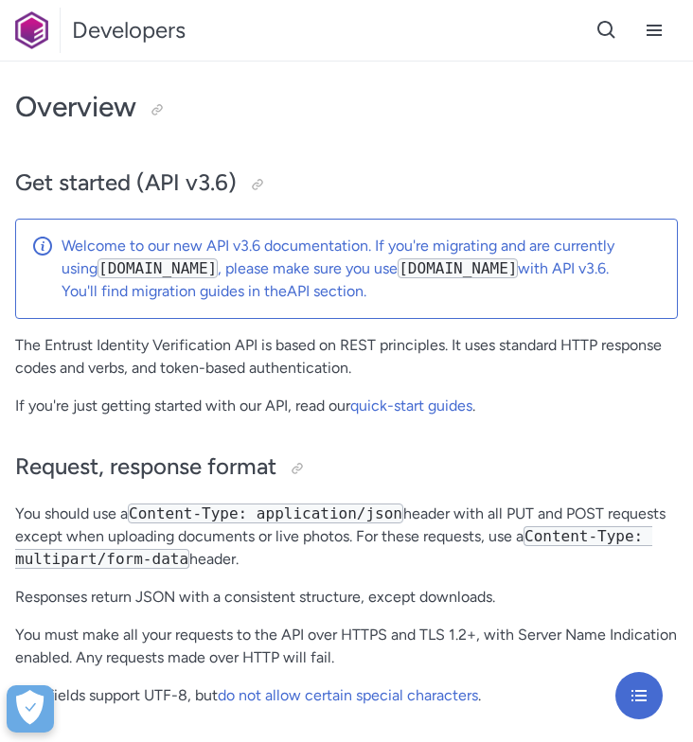
scroll to position [57, 0]
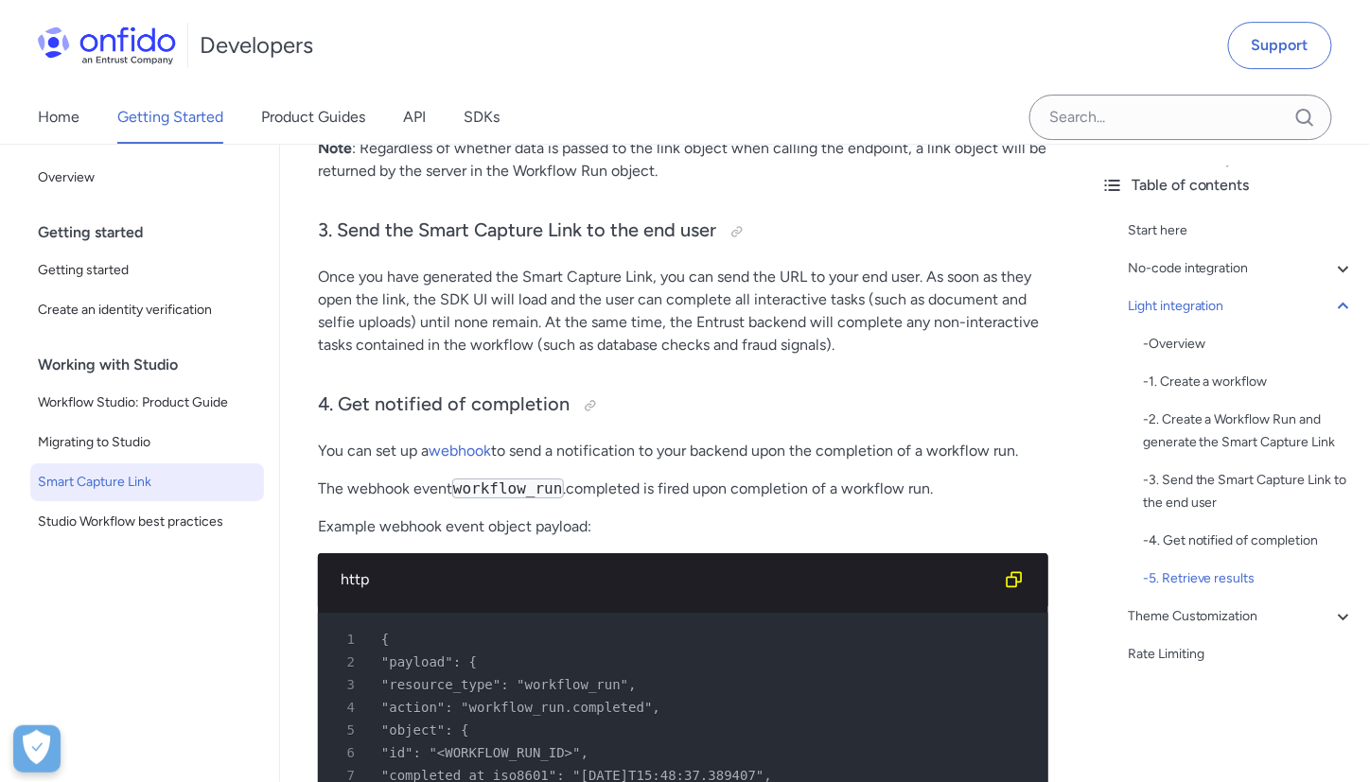
scroll to position [3747, 0]
